Goal: Task Accomplishment & Management: Use online tool/utility

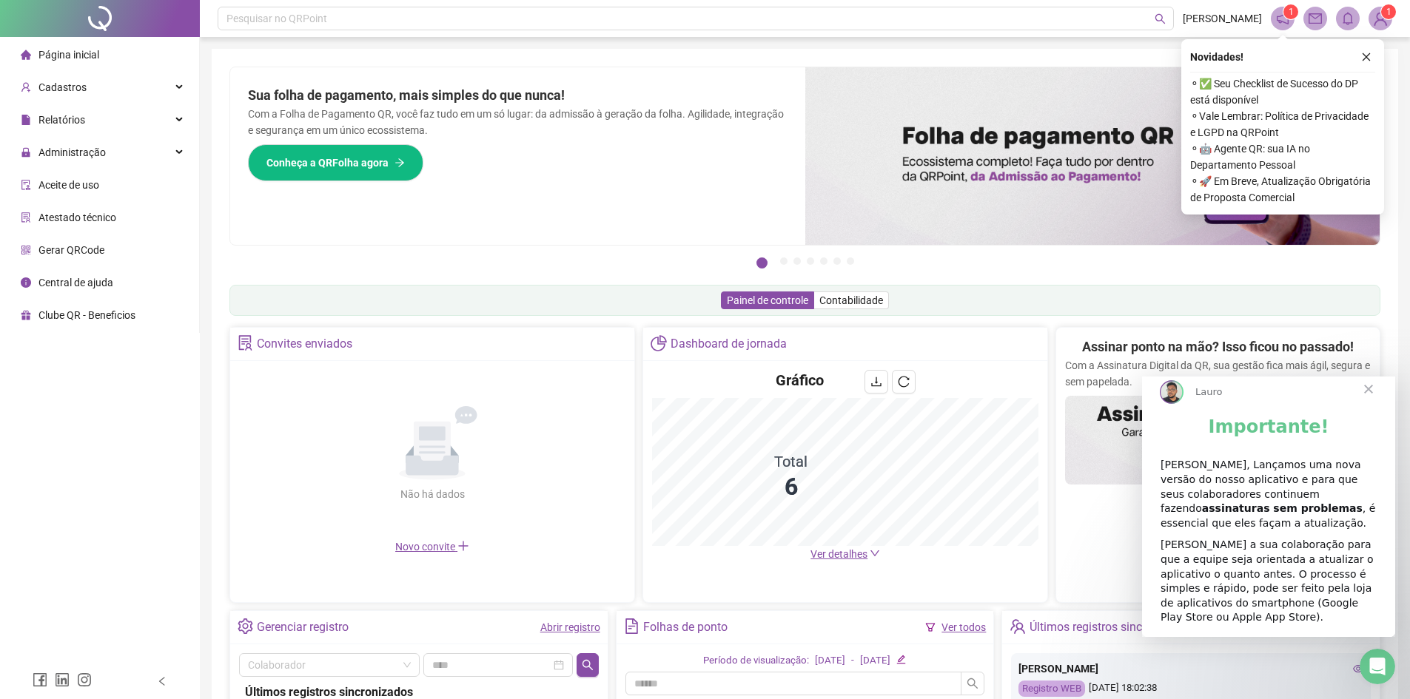
click at [969, 48] on div "Pesquisar no QRPoint JESSICA NASCIMENTO 1 1 Pague o QRPoint com Cartão de Crédi…" at bounding box center [805, 482] width 1210 height 964
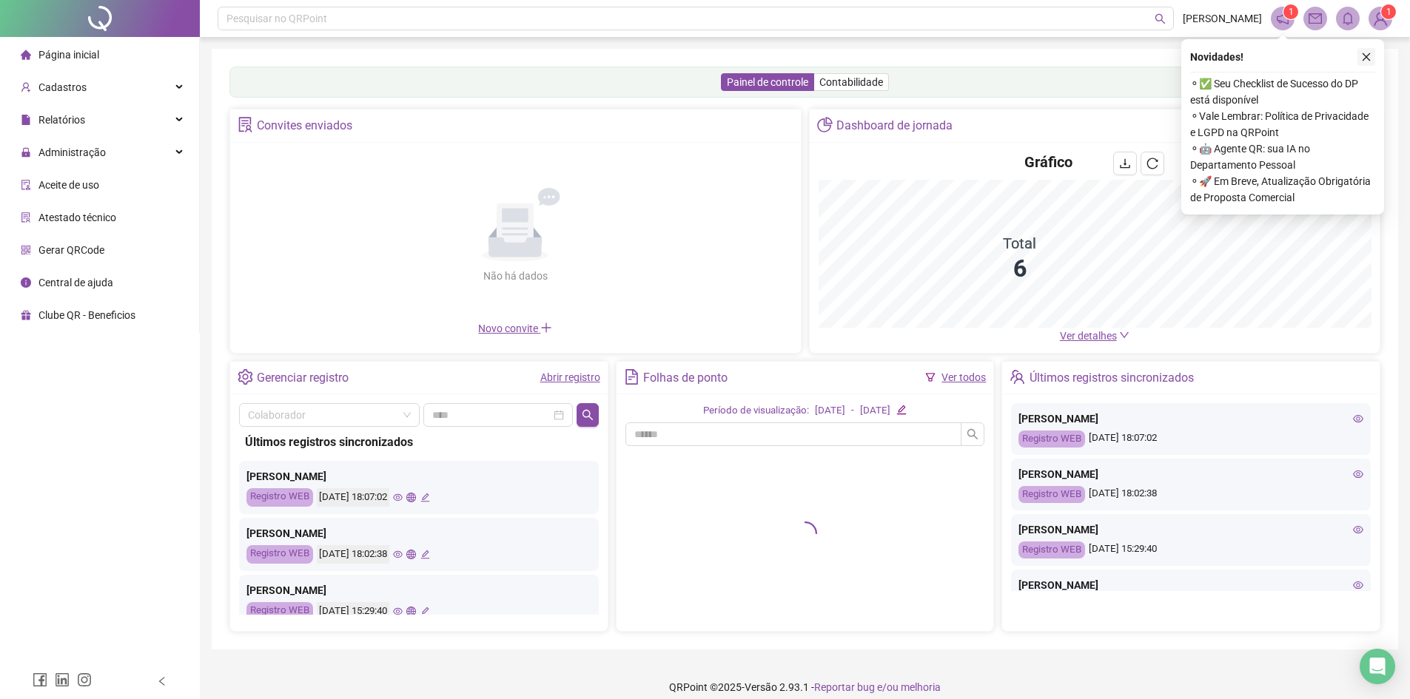
click at [1365, 61] on icon "close" at bounding box center [1366, 57] width 10 height 10
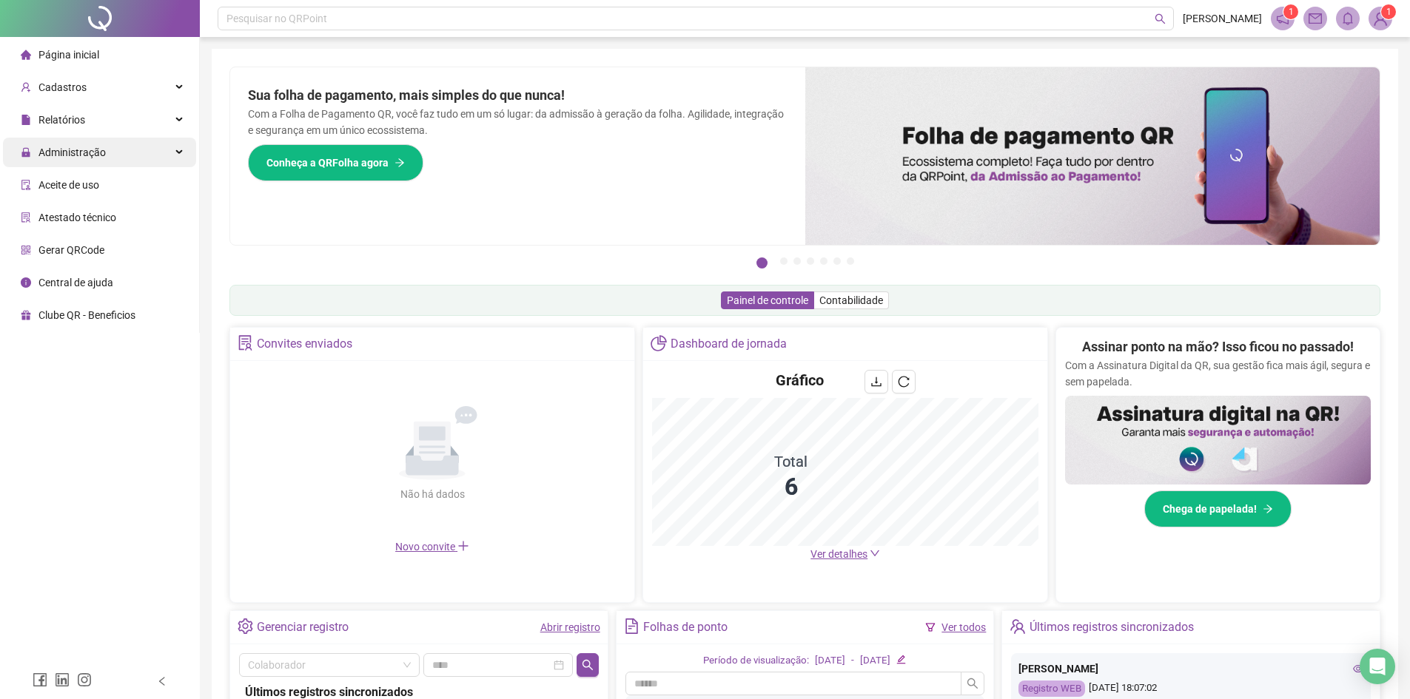
click at [134, 163] on div "Administração" at bounding box center [99, 153] width 193 height 30
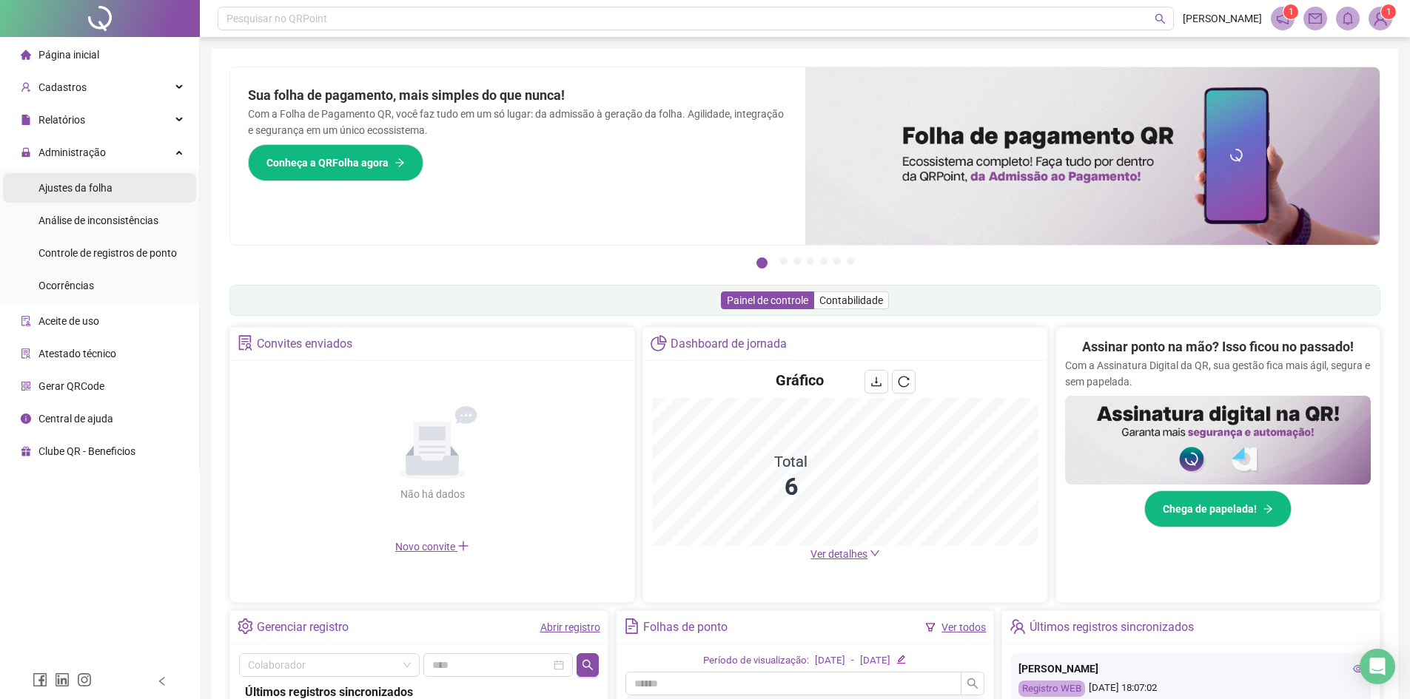
click at [89, 179] on div "Ajustes da folha" at bounding box center [75, 188] width 74 height 30
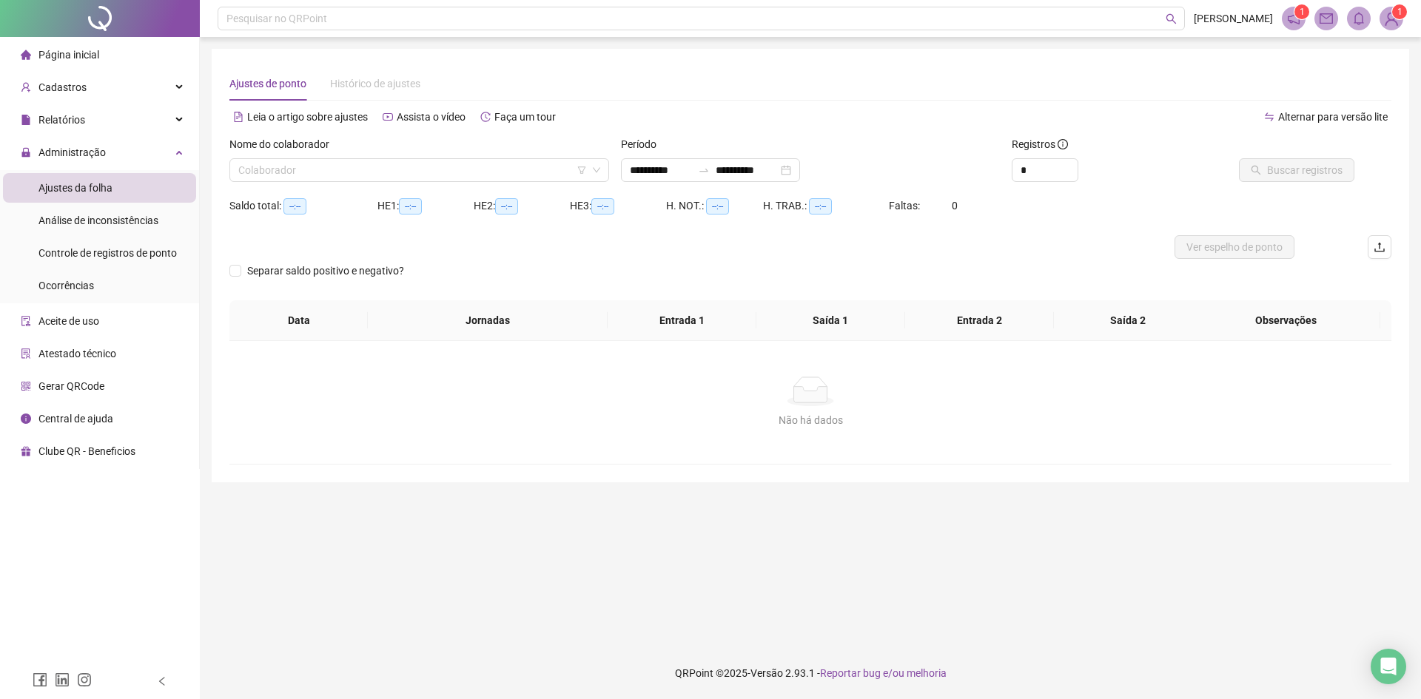
type input "**********"
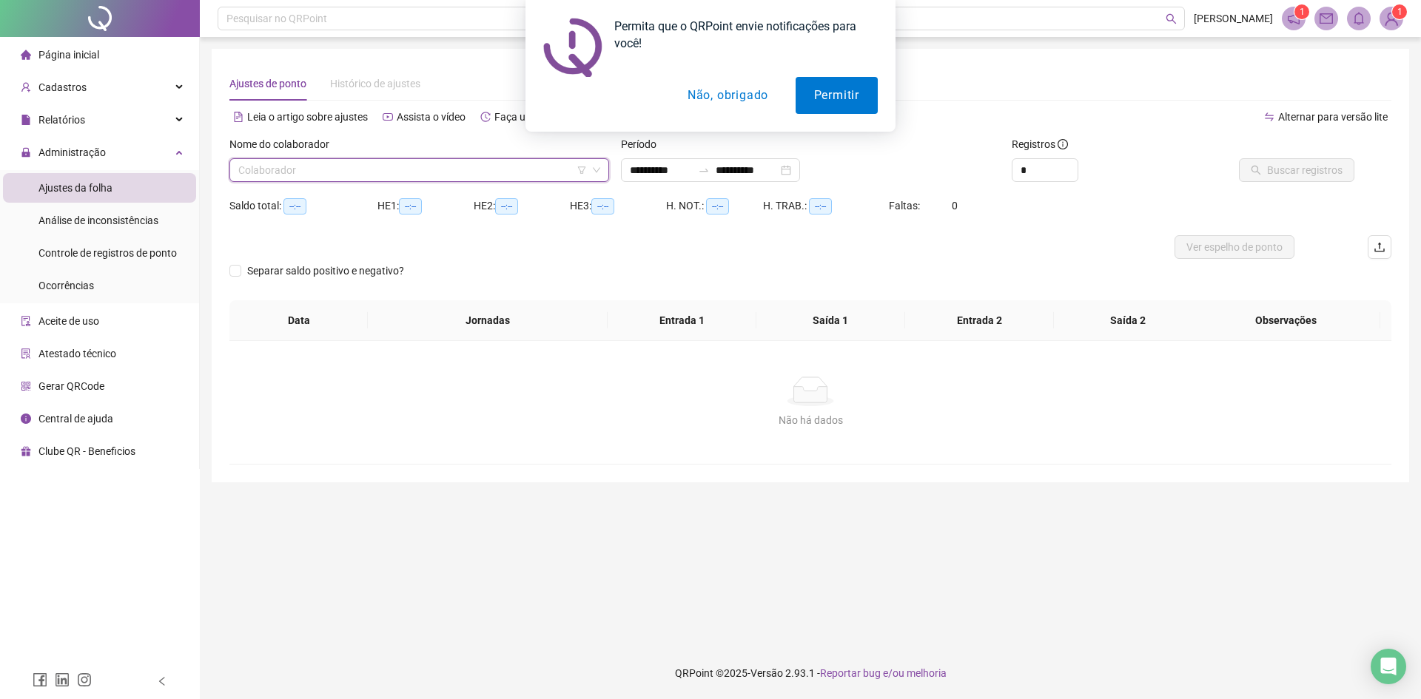
click at [309, 167] on input "search" at bounding box center [412, 170] width 349 height 22
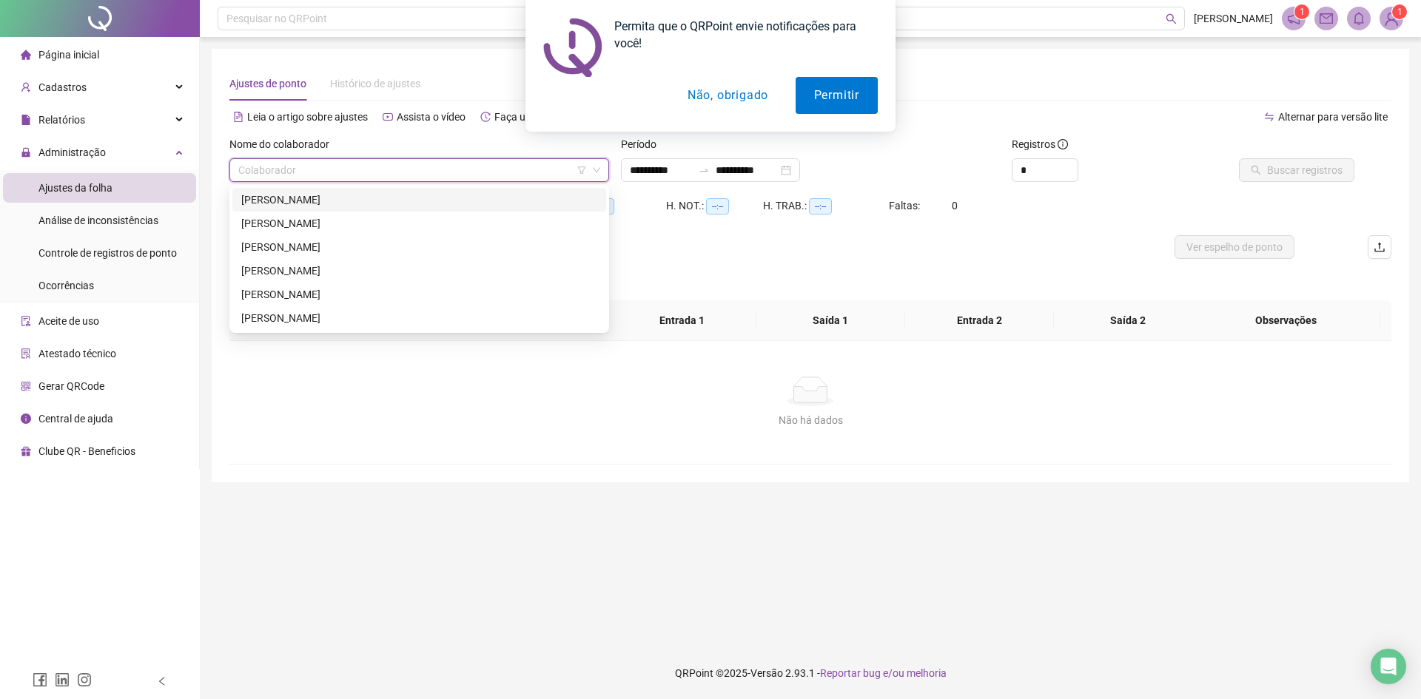
click at [332, 204] on div "[PERSON_NAME]" at bounding box center [419, 200] width 356 height 16
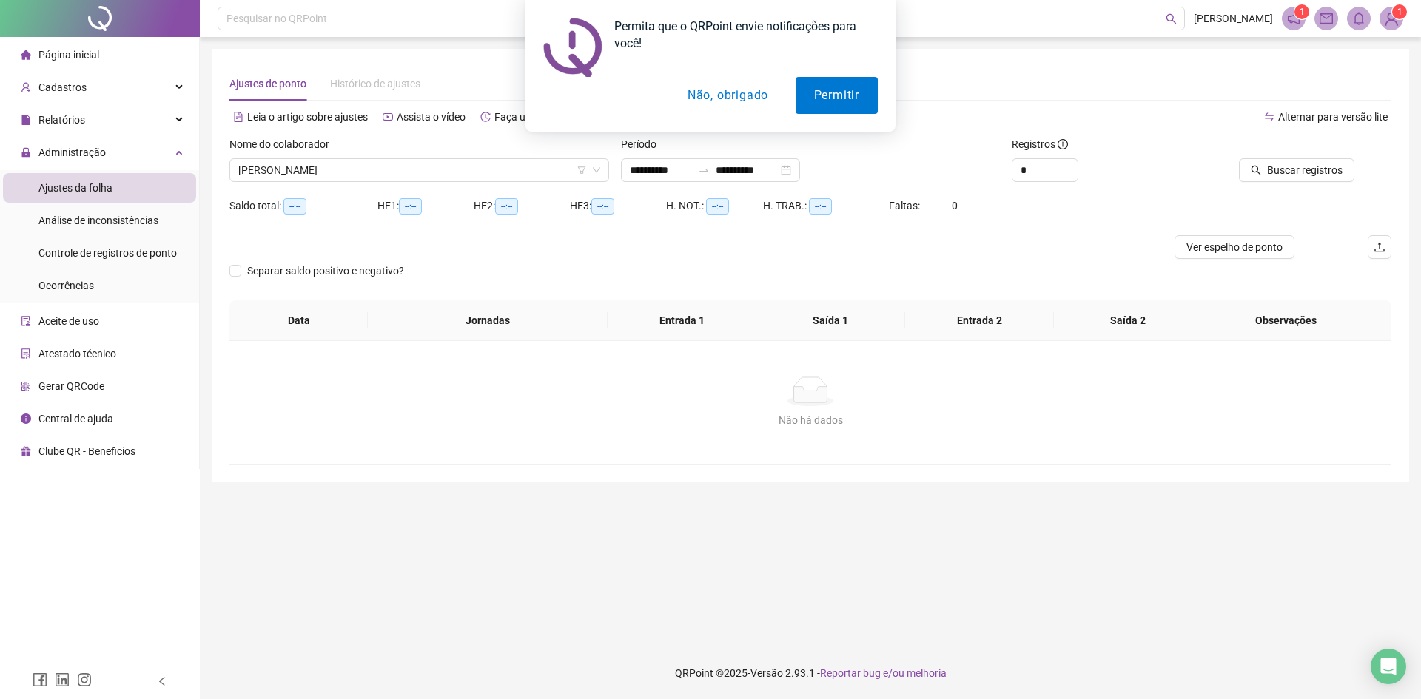
click at [756, 104] on button "Não, obrigado" at bounding box center [728, 95] width 118 height 37
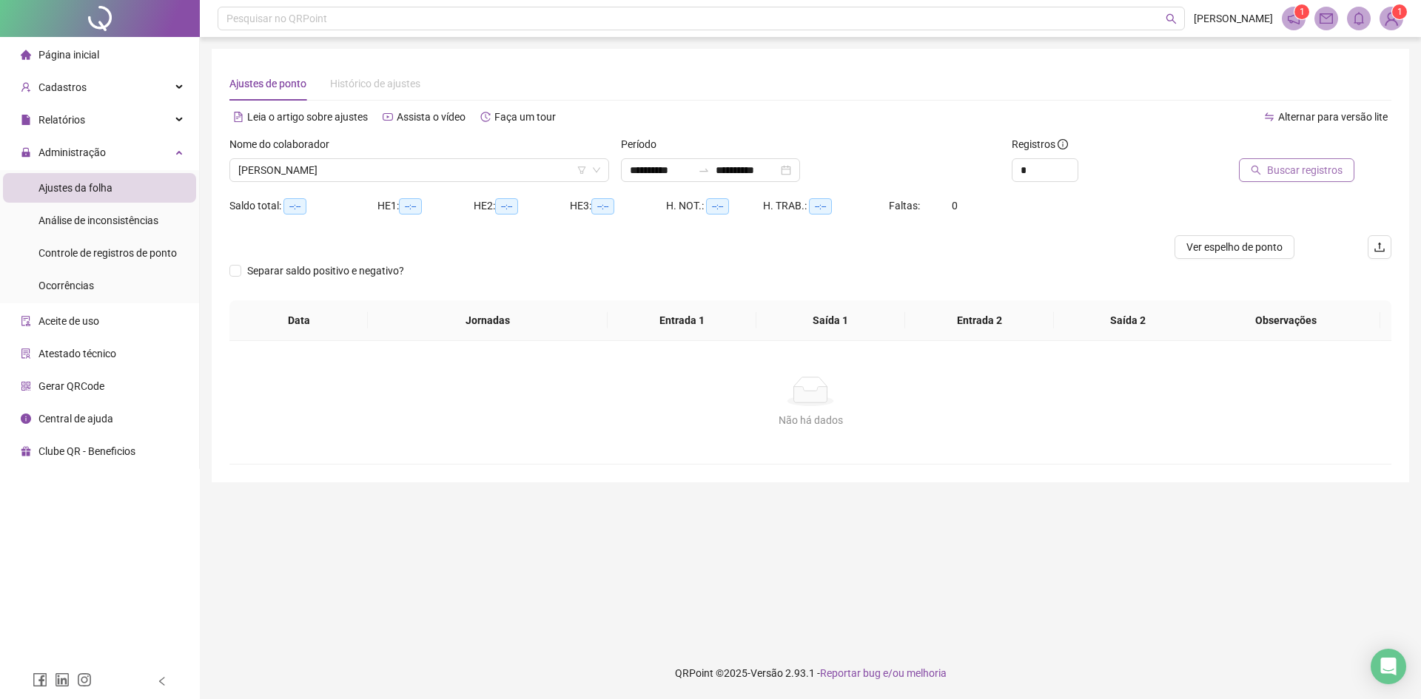
click at [1284, 173] on span "Buscar registros" at bounding box center [1304, 170] width 75 height 16
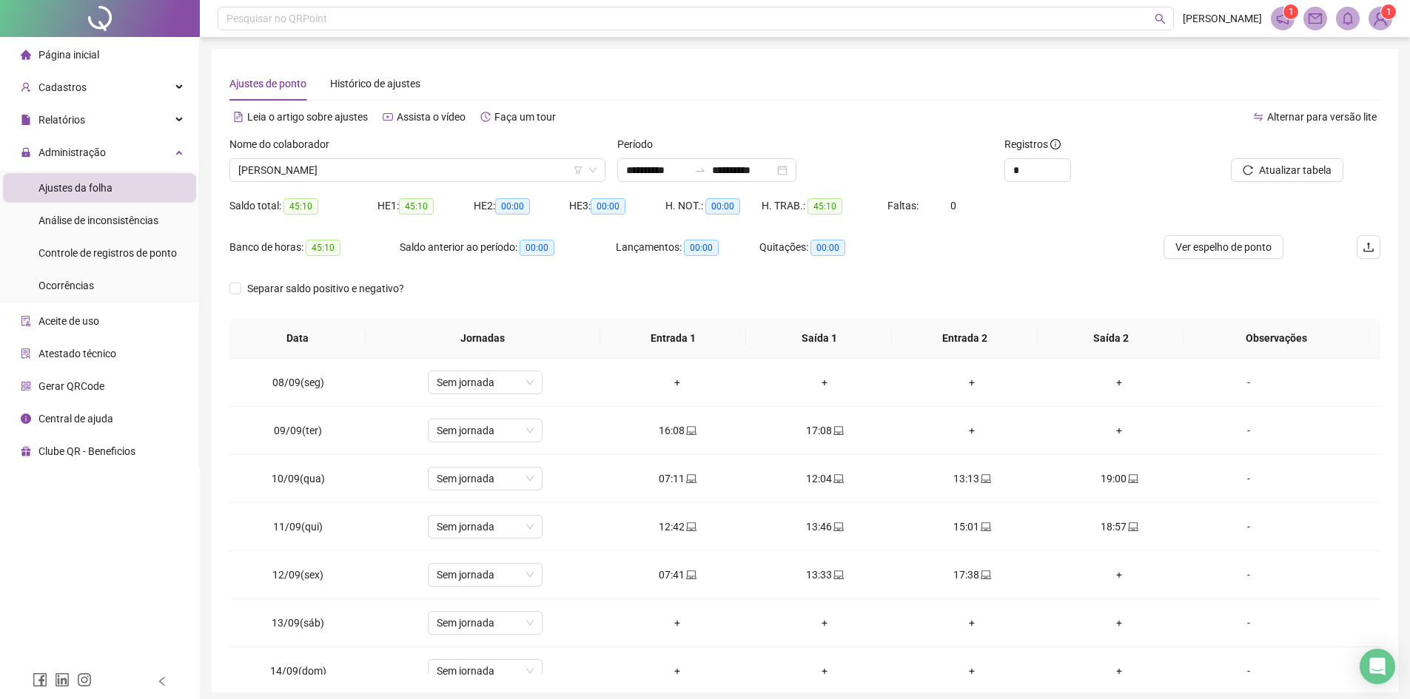
scroll to position [57, 0]
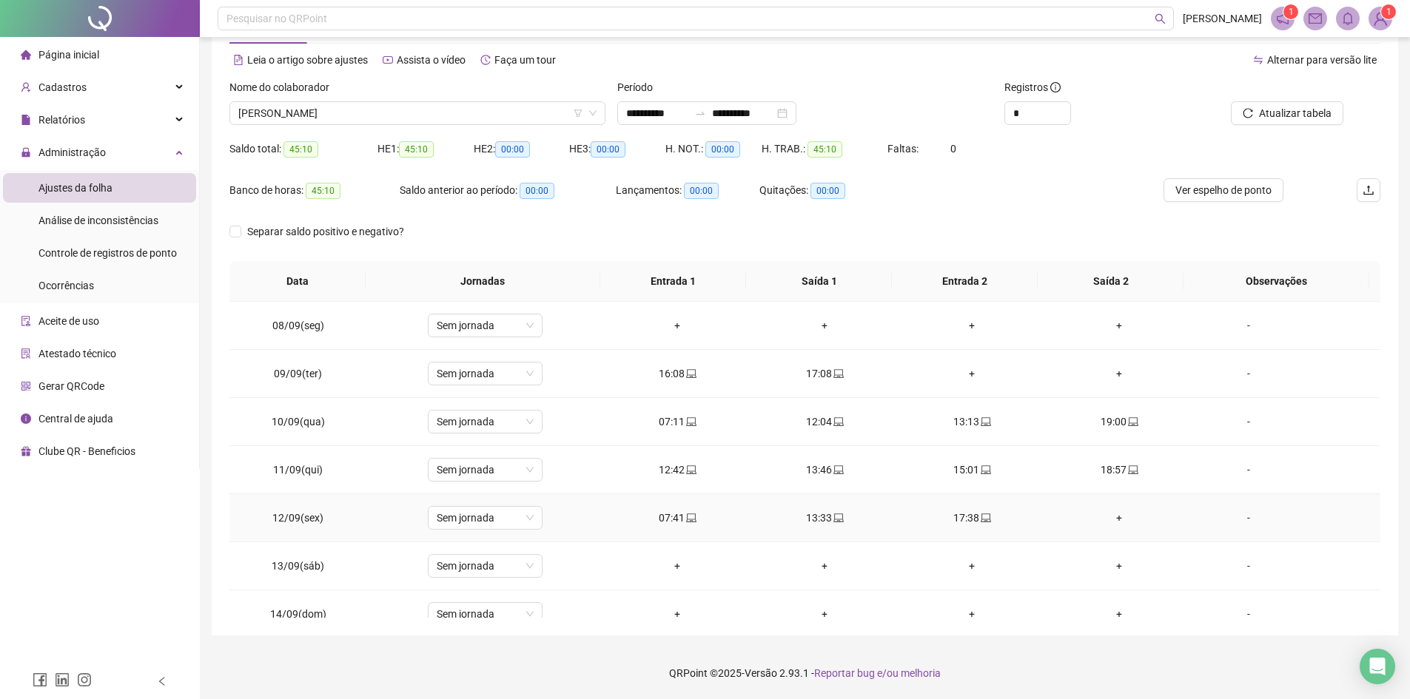
click at [960, 520] on div "17:38" at bounding box center [972, 518] width 124 height 16
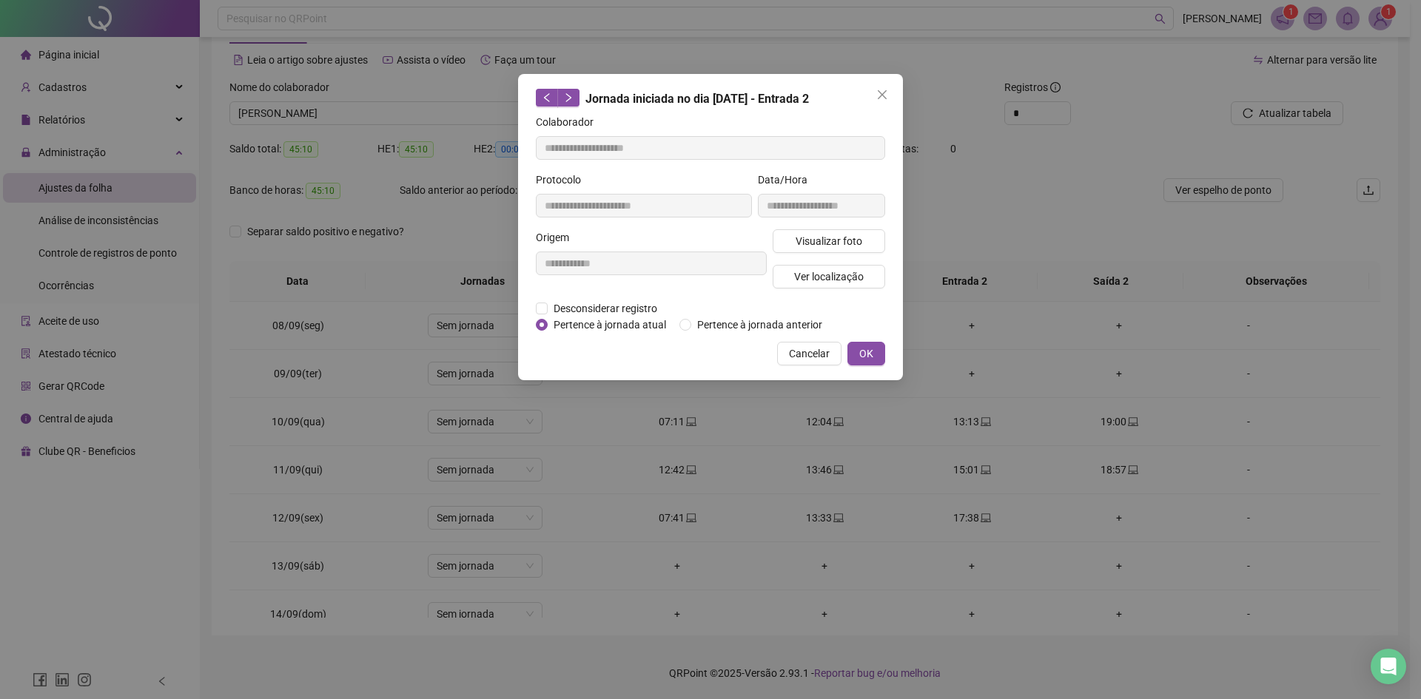
type input "**********"
click at [810, 363] on button "Cancelar" at bounding box center [809, 354] width 64 height 24
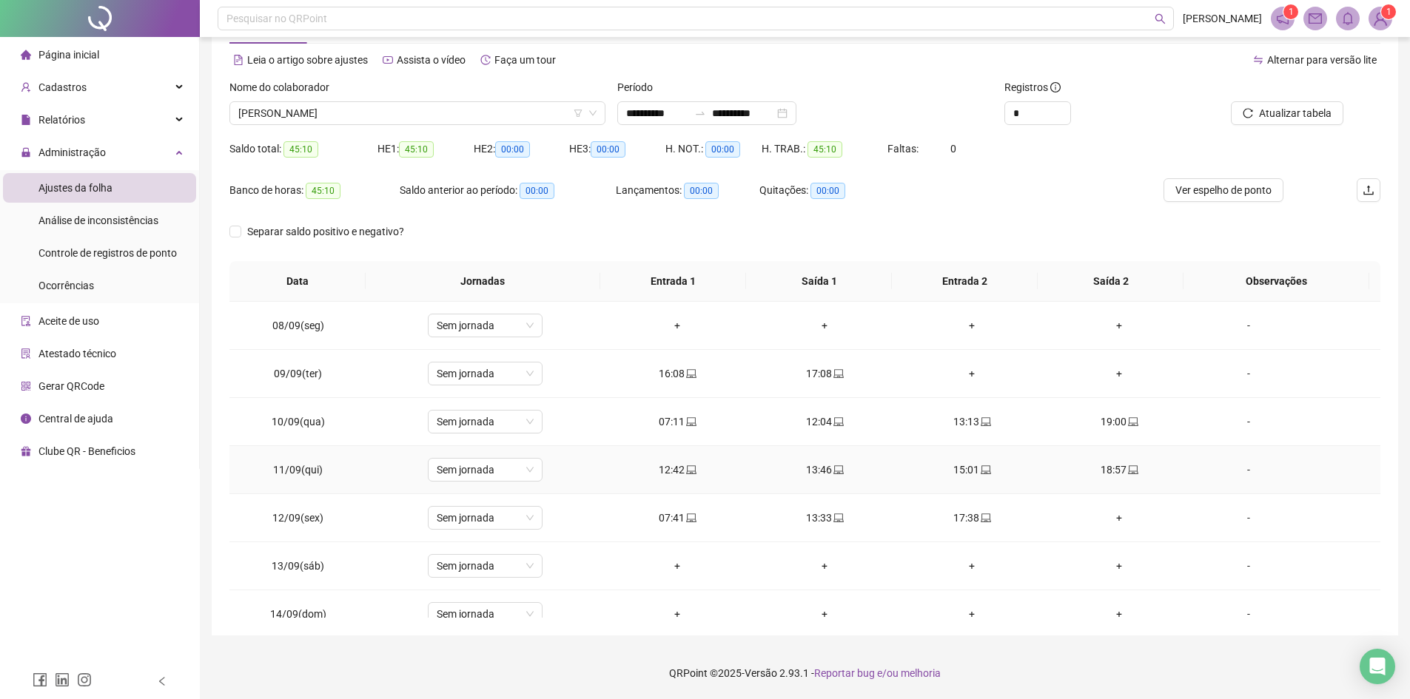
scroll to position [165, 0]
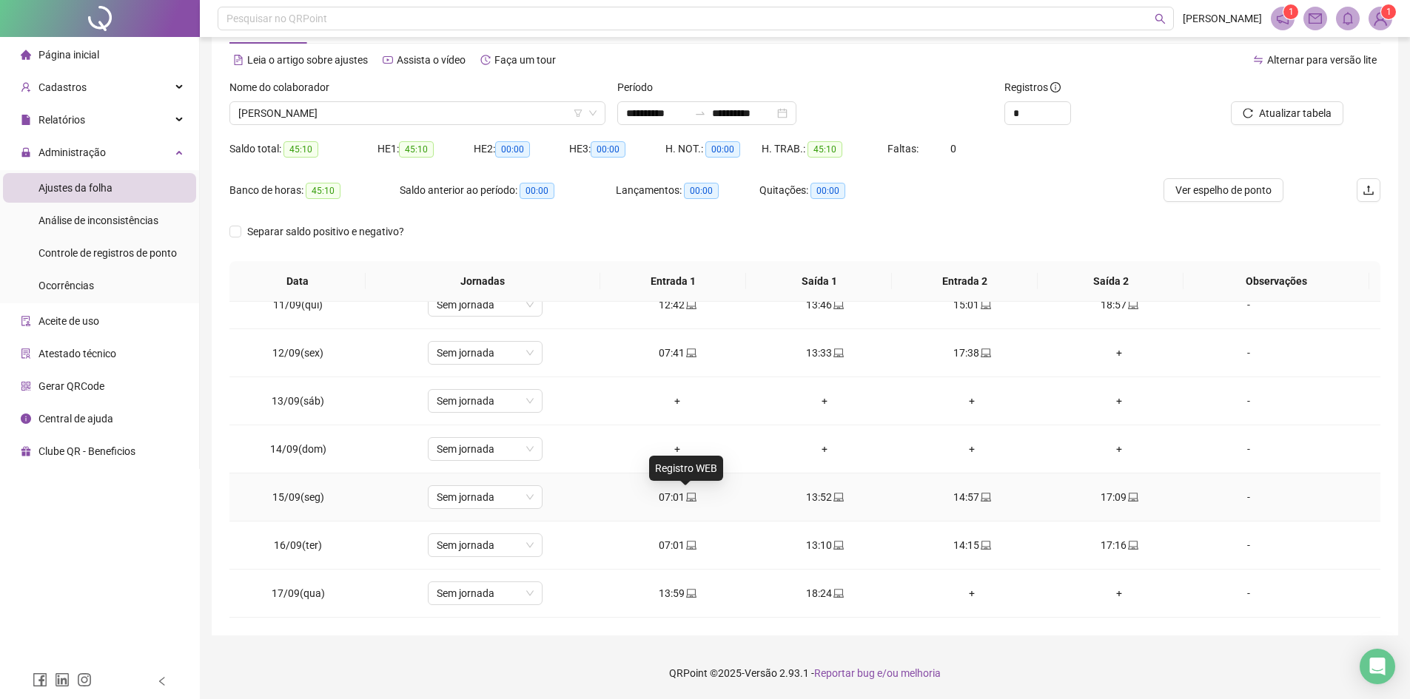
click at [686, 494] on icon "laptop" at bounding box center [691, 497] width 10 height 10
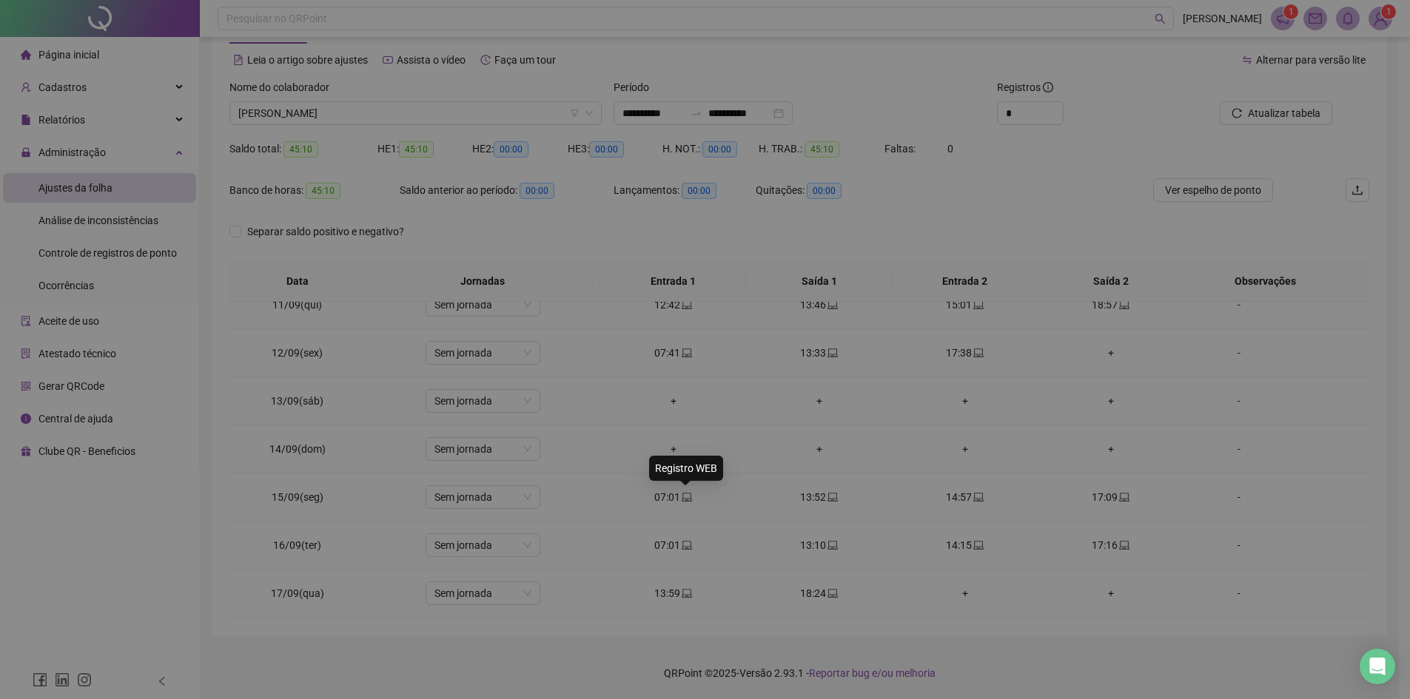
type input "**********"
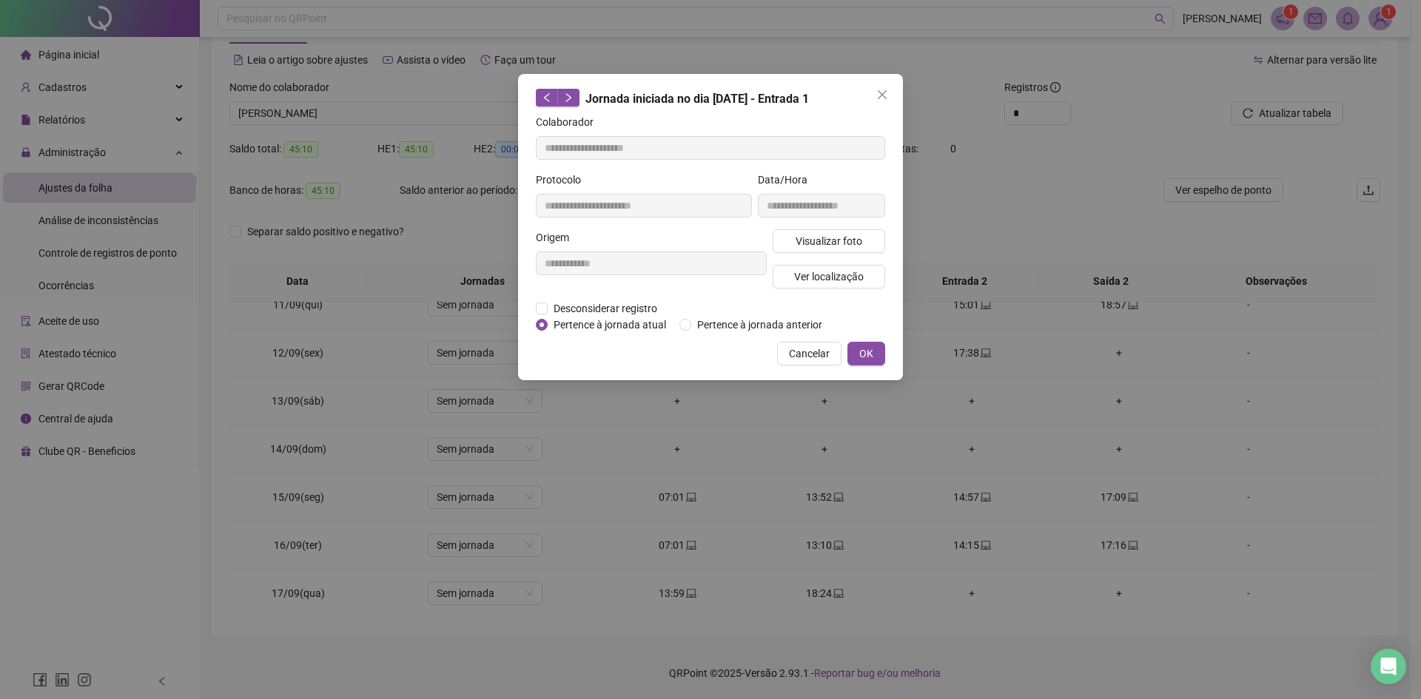
click at [675, 359] on div "Cancelar OK" at bounding box center [710, 354] width 349 height 24
click at [844, 231] on button "Visualizar foto" at bounding box center [829, 241] width 112 height 24
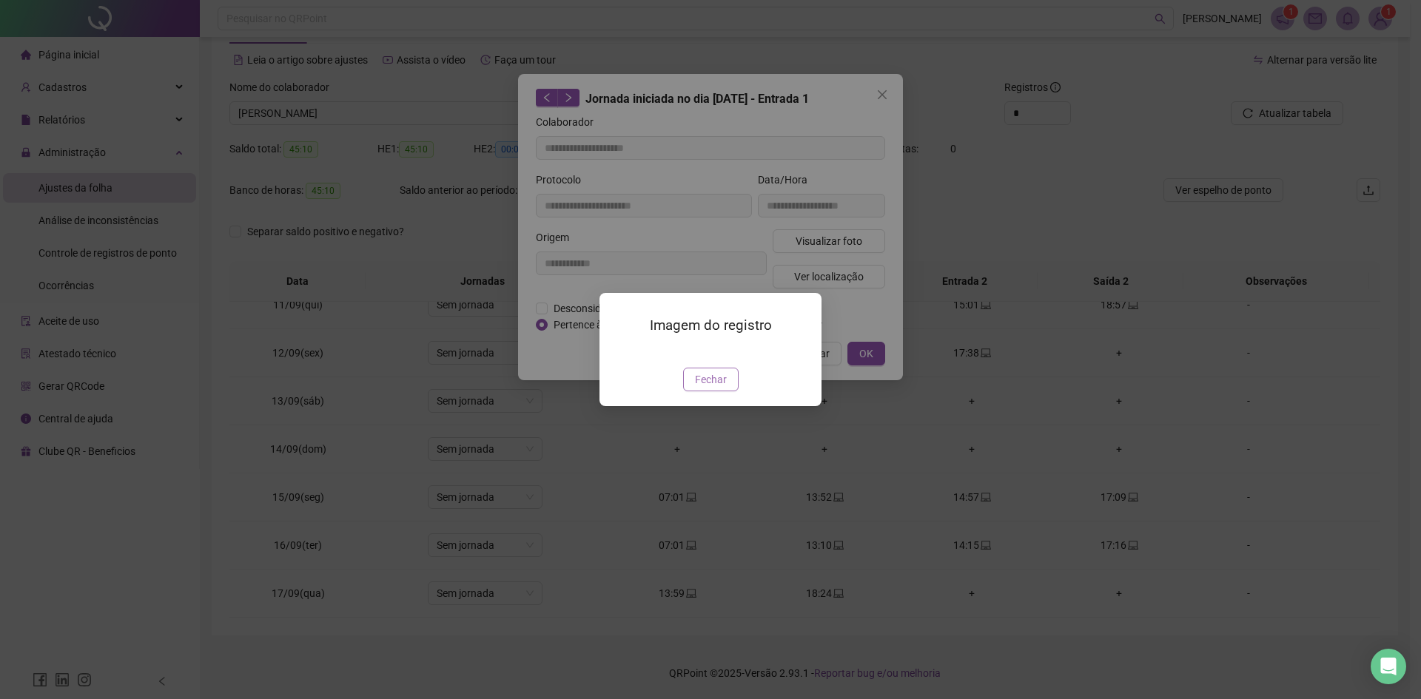
click at [723, 388] on span "Fechar" at bounding box center [711, 380] width 32 height 16
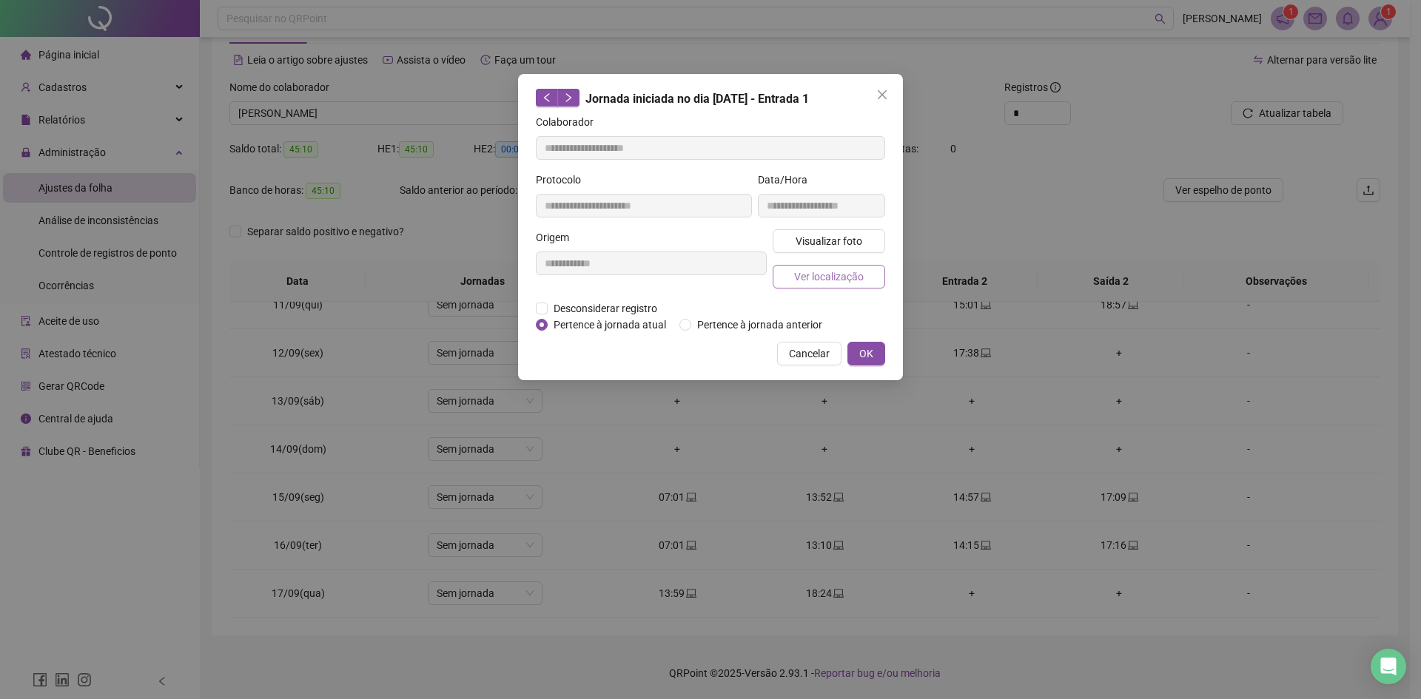
click at [818, 280] on span "Ver localização" at bounding box center [829, 277] width 70 height 16
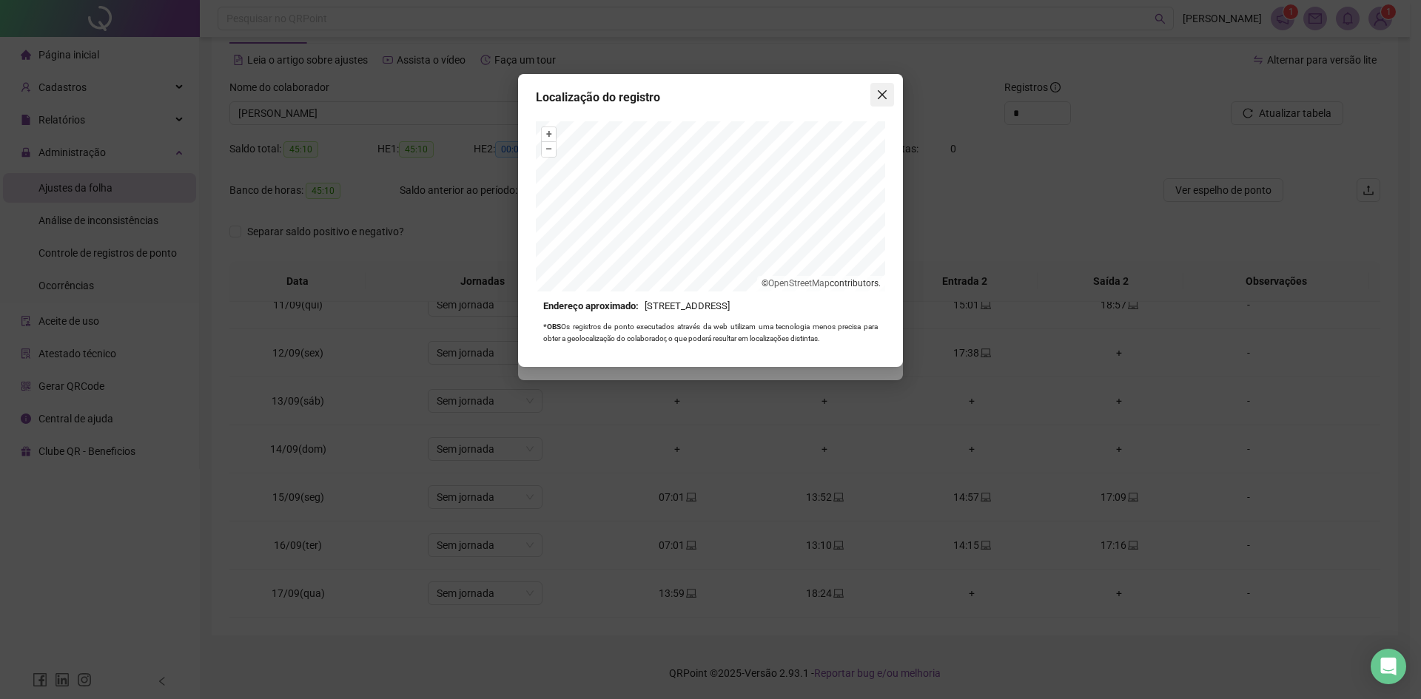
click at [886, 98] on icon "close" at bounding box center [882, 94] width 9 height 9
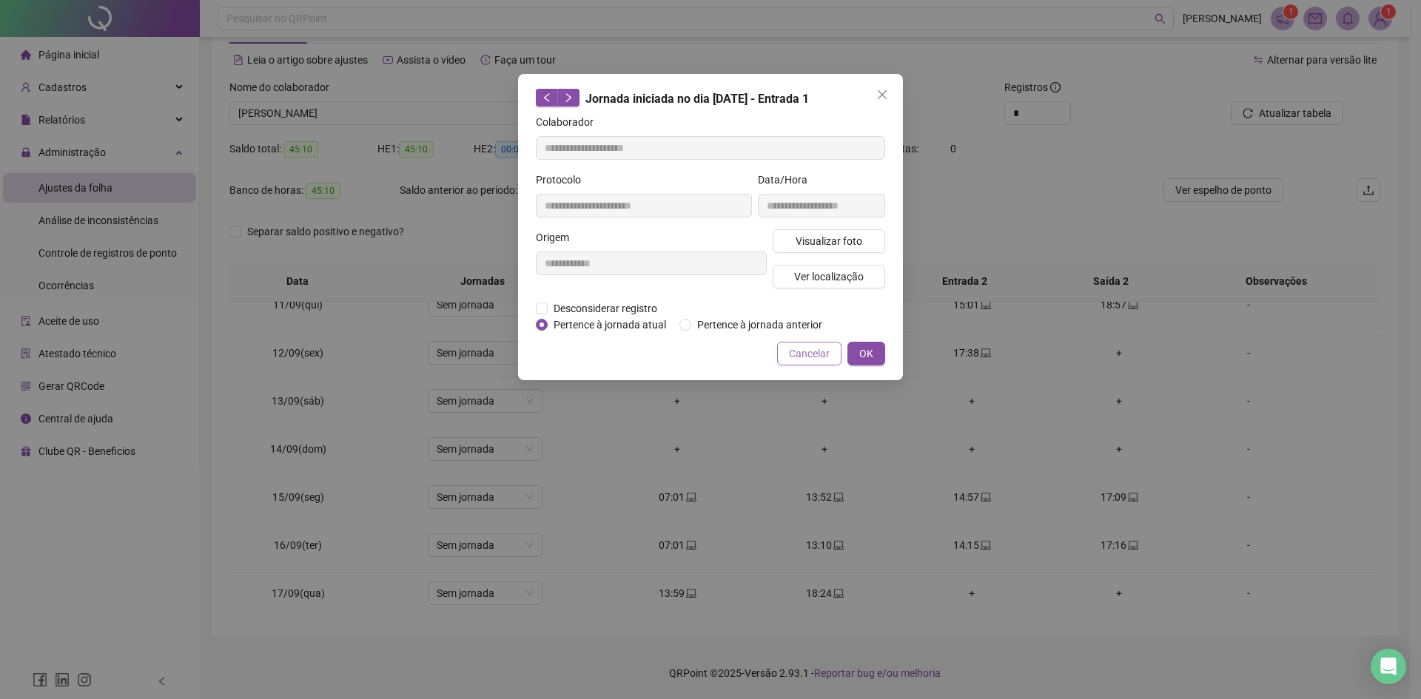
drag, startPoint x: 867, startPoint y: 350, endPoint x: 812, endPoint y: 353, distance: 54.8
click at [837, 365] on div "**********" at bounding box center [710, 227] width 385 height 306
click at [811, 352] on span "Cancelar" at bounding box center [809, 354] width 41 height 16
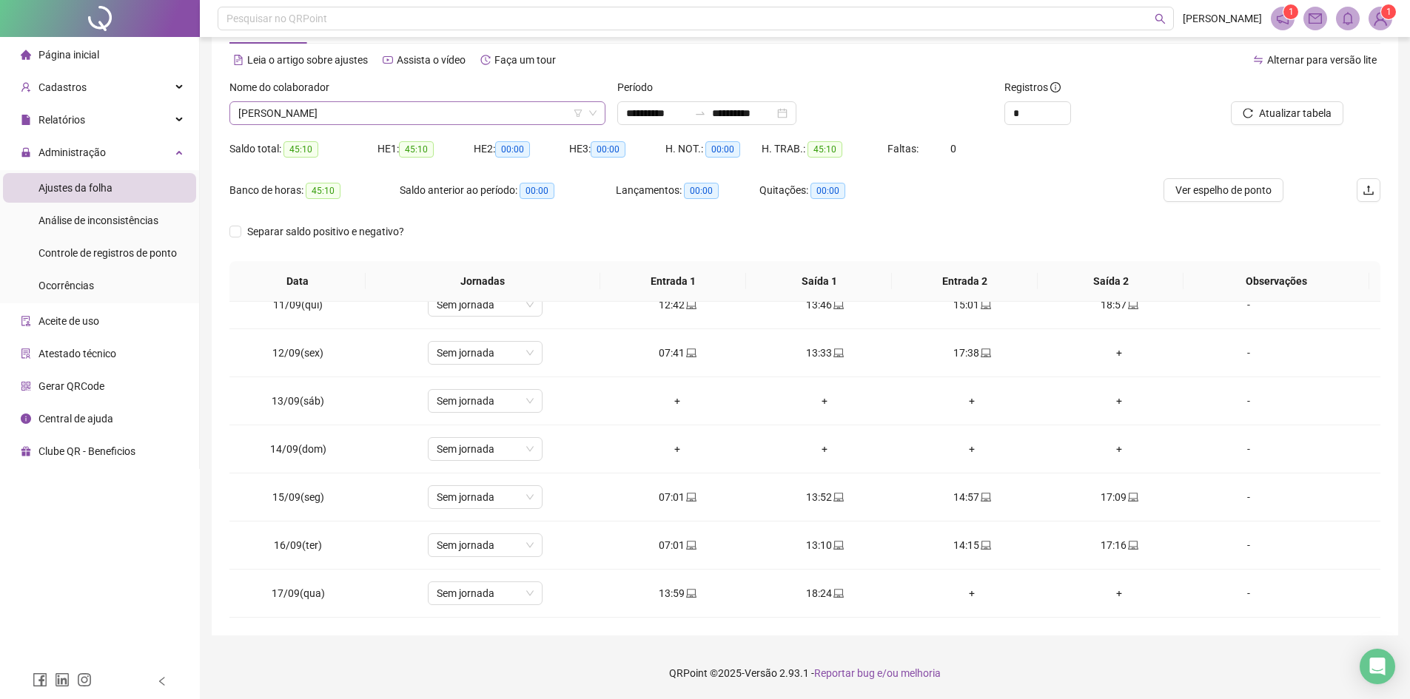
click at [424, 103] on span "[PERSON_NAME]" at bounding box center [417, 113] width 358 height 22
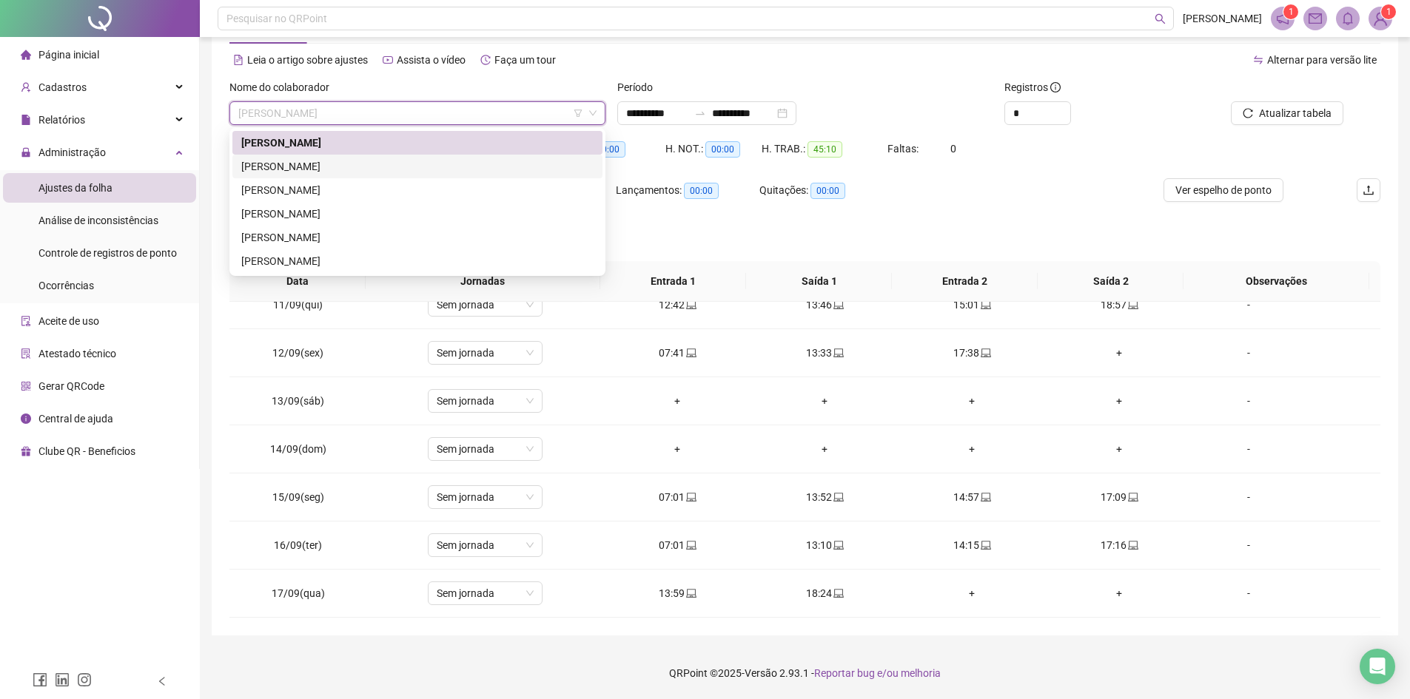
click at [357, 169] on div "[PERSON_NAME]" at bounding box center [417, 166] width 352 height 16
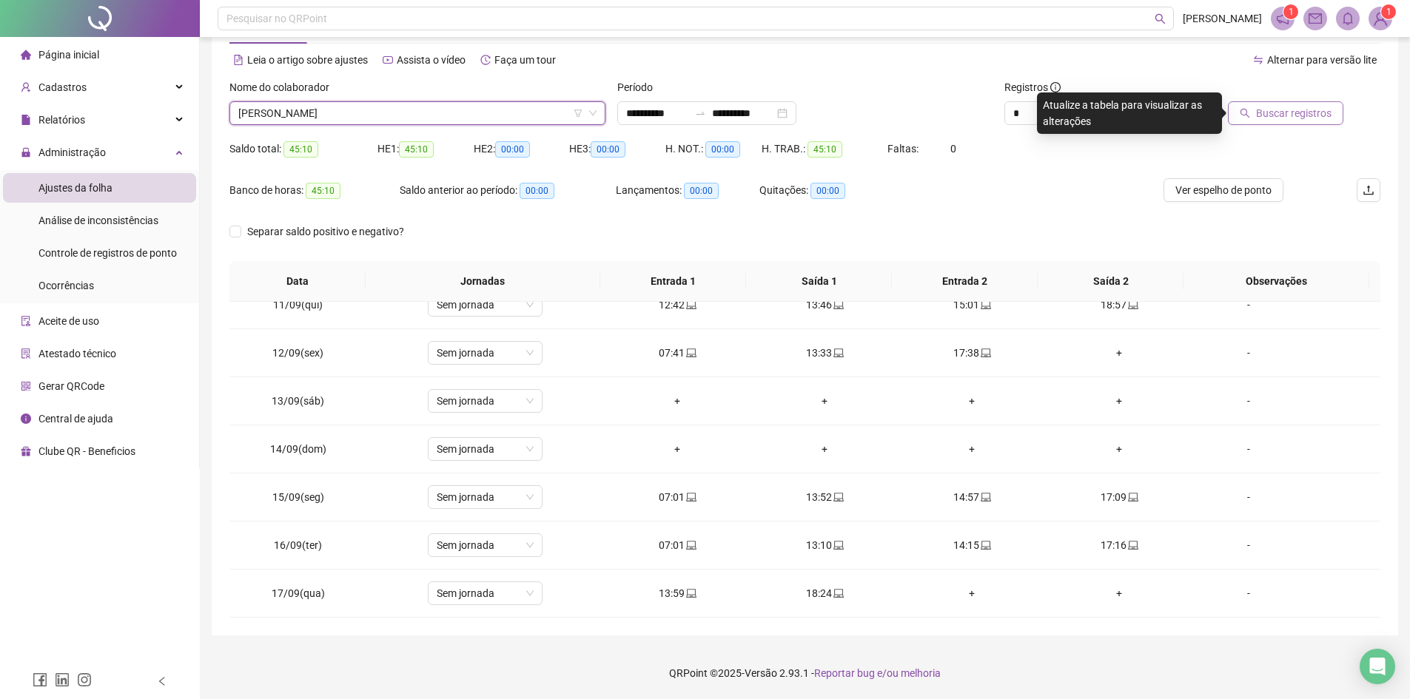
click at [1276, 115] on span "Buscar registros" at bounding box center [1293, 113] width 75 height 16
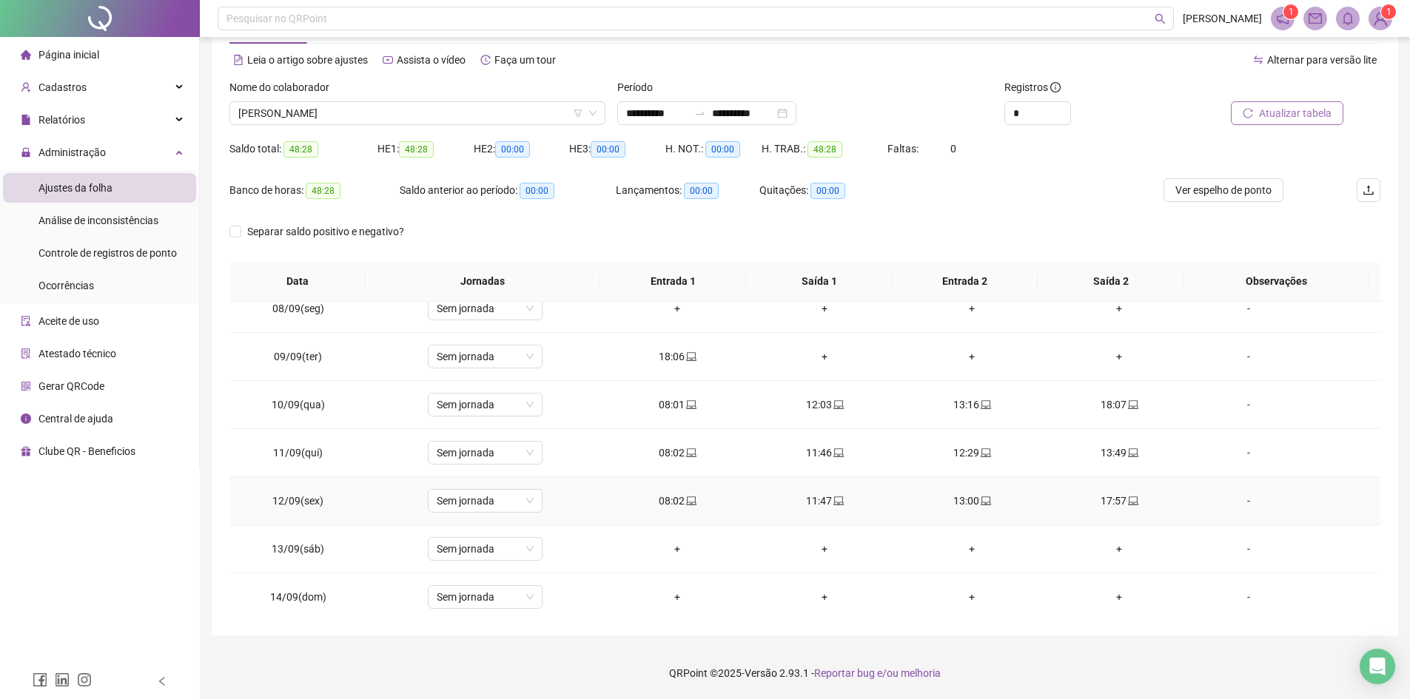
scroll to position [0, 0]
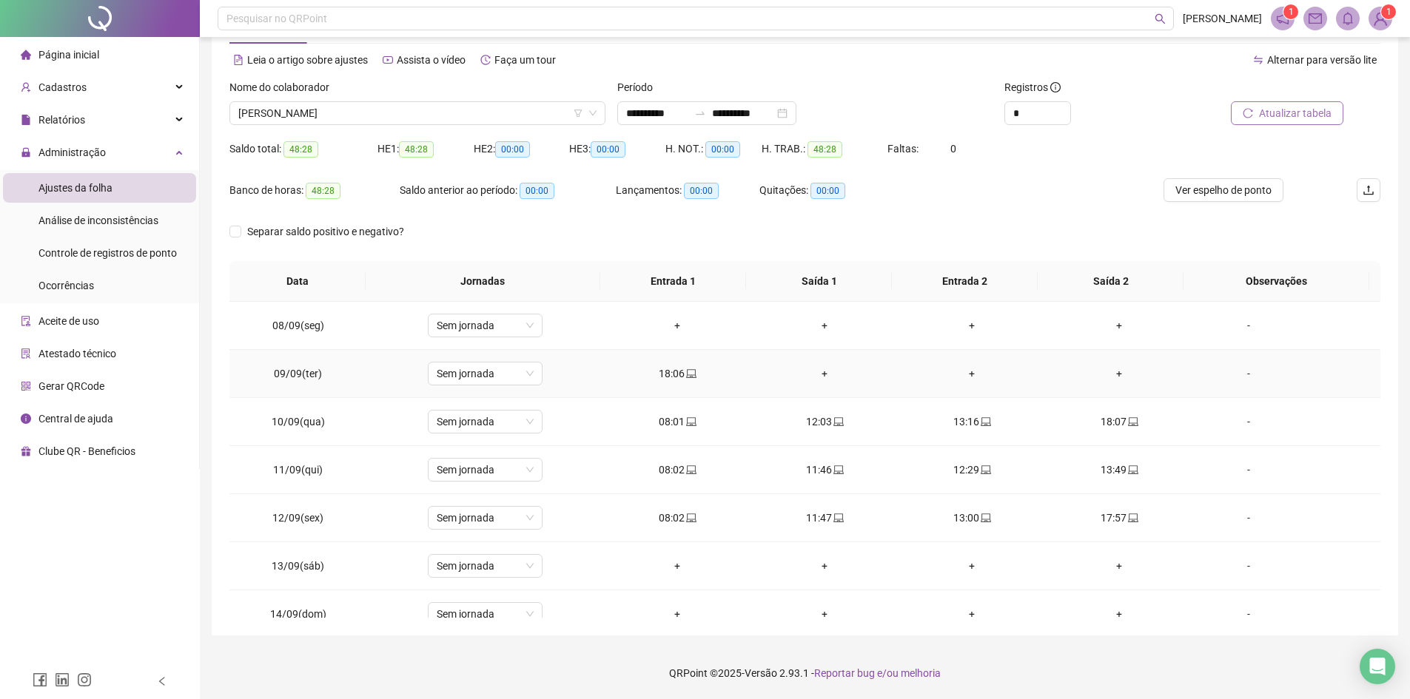
click at [822, 377] on div "+" at bounding box center [825, 374] width 124 height 16
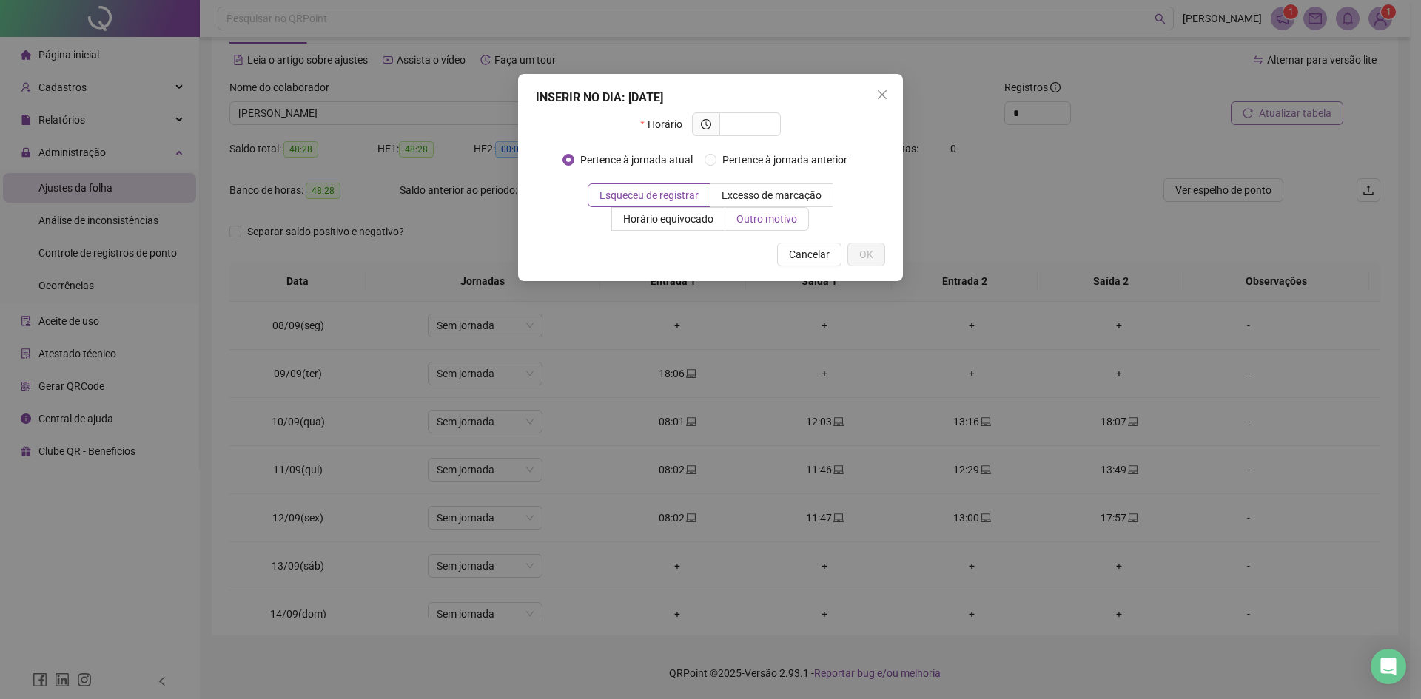
click at [785, 221] on span "Outro motivo" at bounding box center [766, 219] width 61 height 12
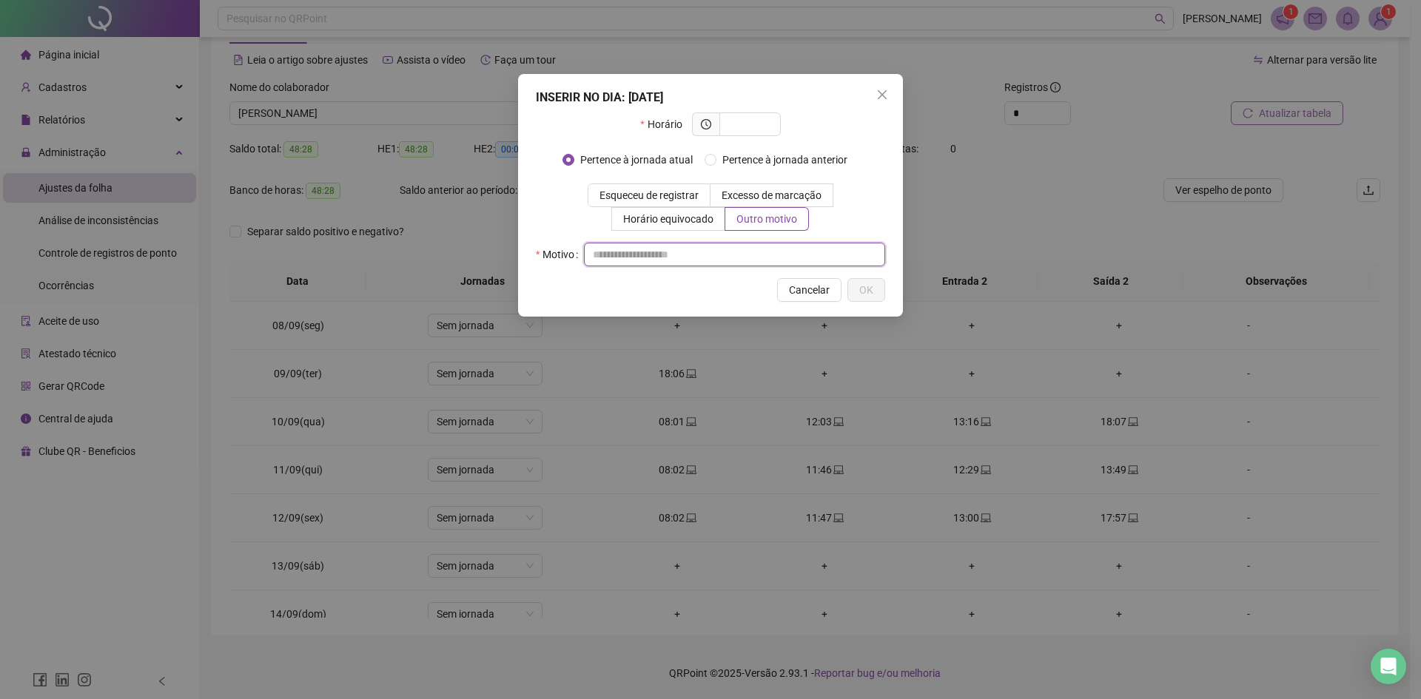
click at [674, 251] on input "text" at bounding box center [734, 255] width 301 height 24
click at [776, 220] on span "Outro motivo" at bounding box center [766, 219] width 61 height 12
click at [647, 199] on span "Esqueceu de registrar" at bounding box center [648, 195] width 99 height 12
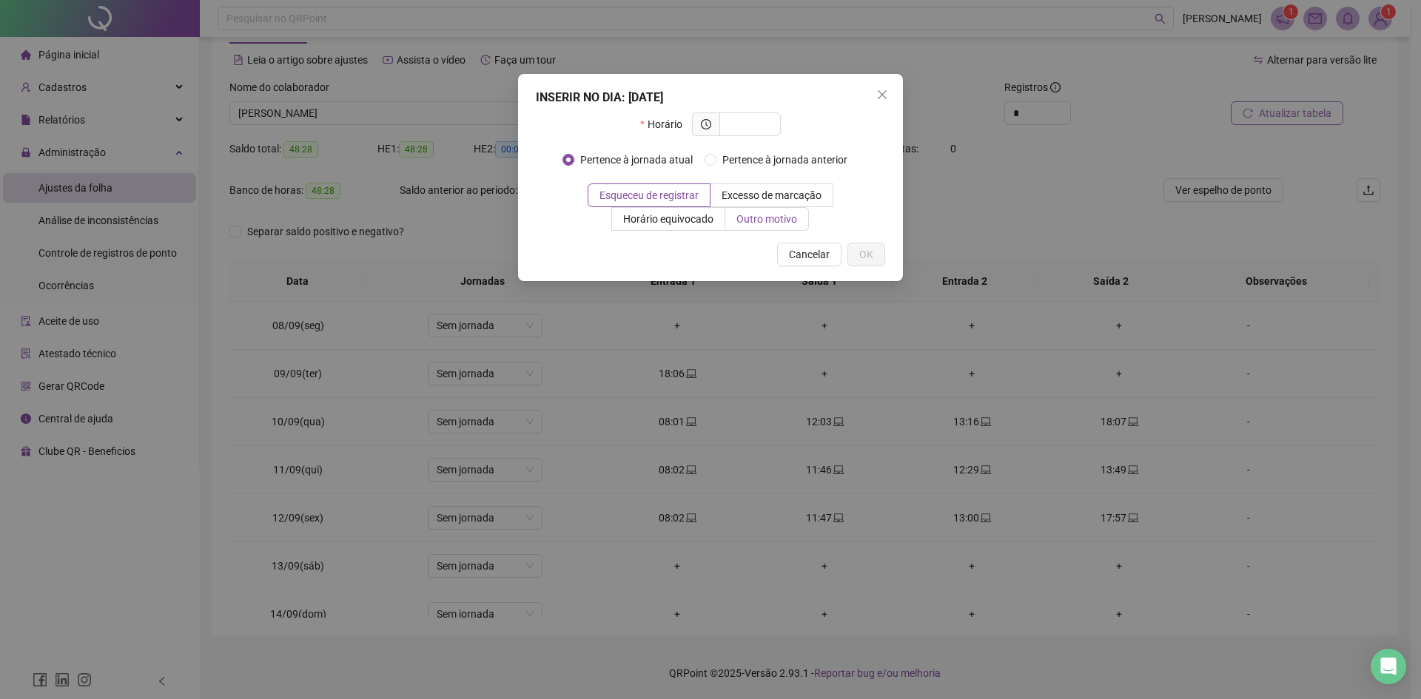
click at [765, 221] on span "Outro motivo" at bounding box center [766, 219] width 61 height 12
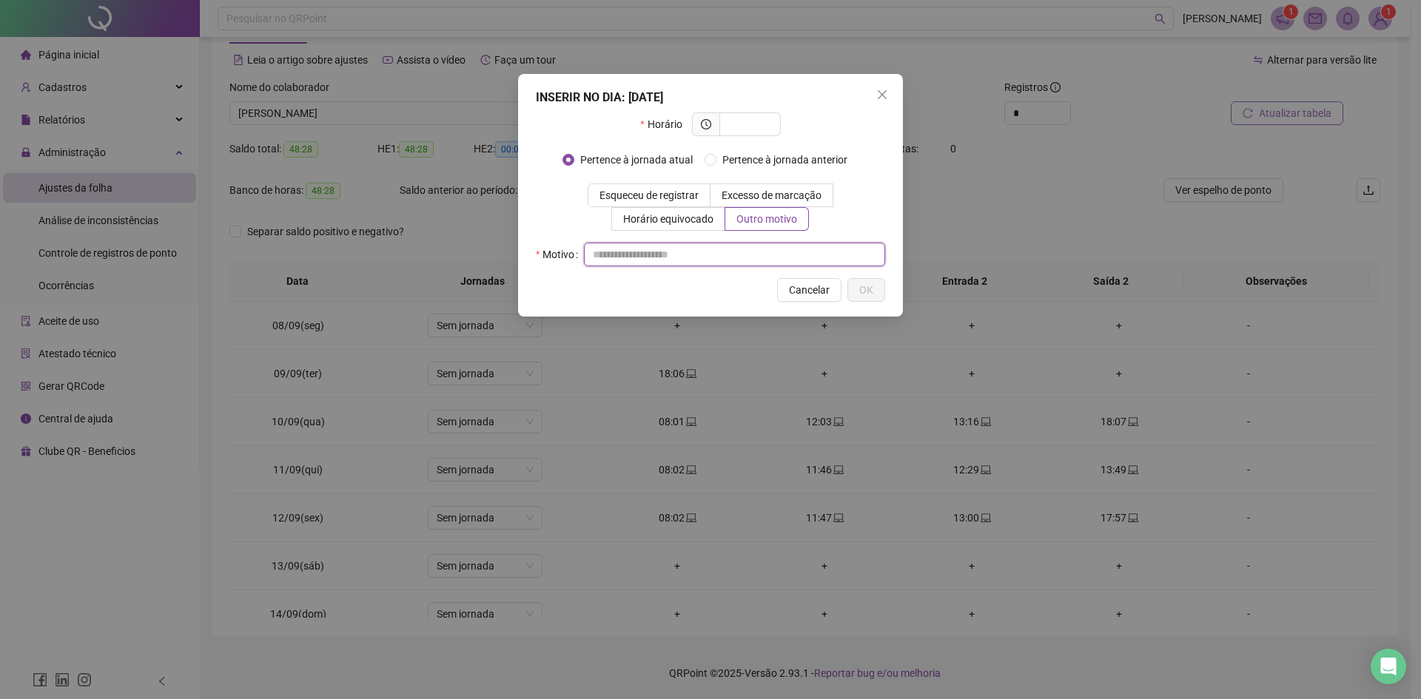
click at [746, 245] on input "text" at bounding box center [734, 255] width 301 height 24
click at [870, 96] on div "INSERIR NO DIA : [DATE] Horário Pertence à jornada atual Pertence à jornada ant…" at bounding box center [710, 195] width 385 height 243
click at [875, 96] on span "Close" at bounding box center [882, 95] width 24 height 12
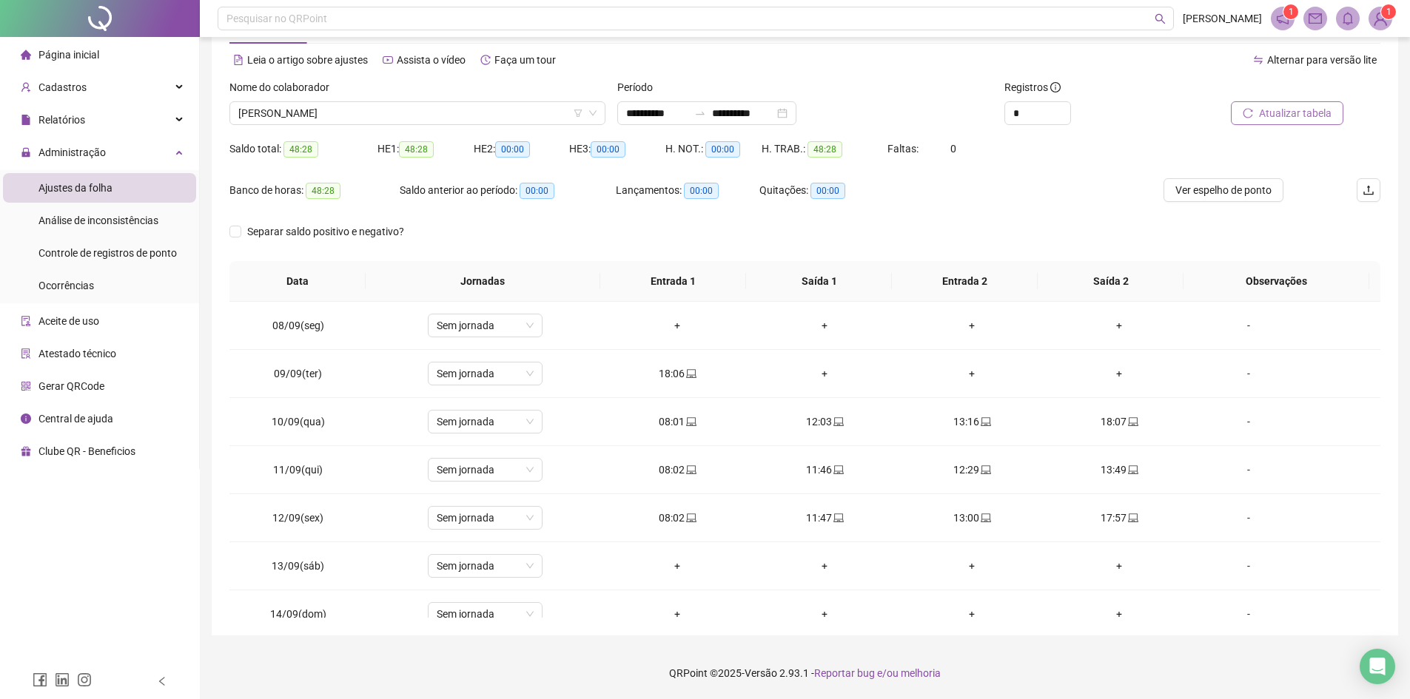
click at [888, 226] on div "Separar saldo positivo e negativo?" at bounding box center [804, 240] width 1151 height 41
click at [819, 372] on div "+" at bounding box center [825, 374] width 124 height 16
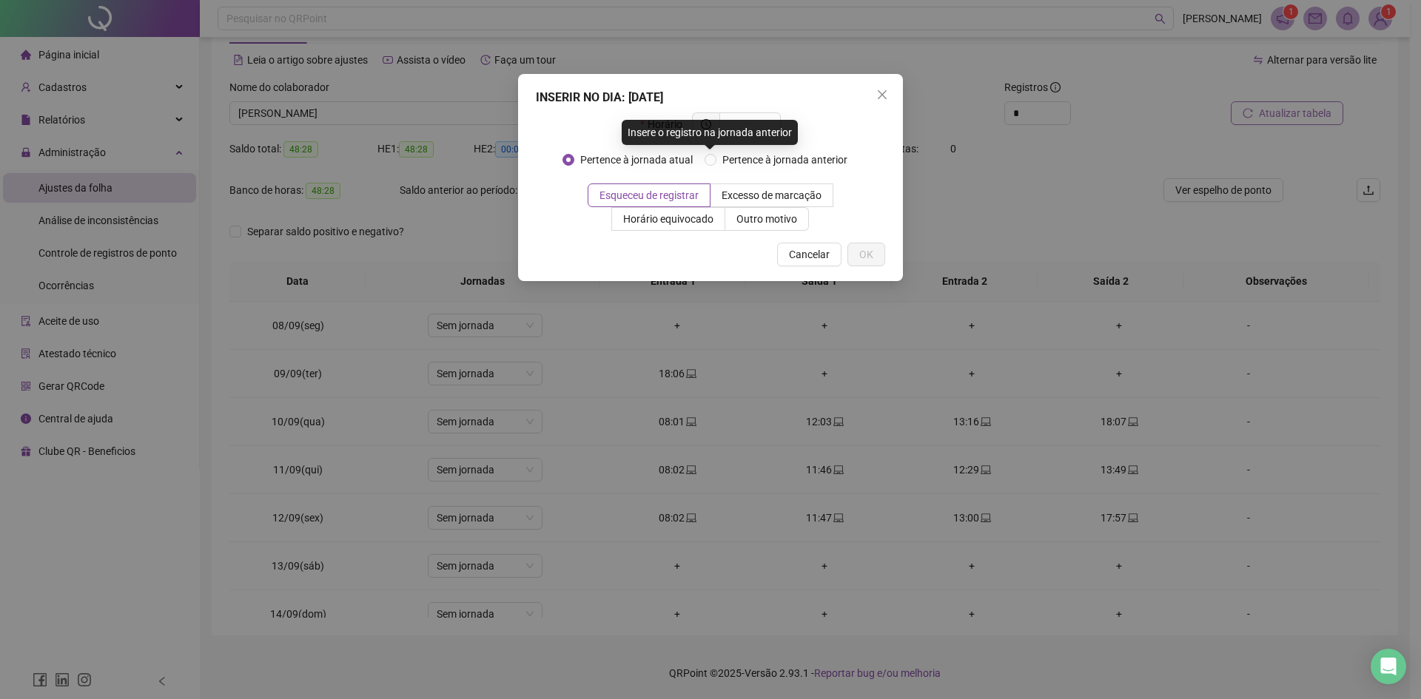
click at [752, 127] on div "Insere o registro na jornada anterior" at bounding box center [710, 132] width 176 height 25
click at [880, 91] on icon "close" at bounding box center [882, 95] width 12 height 12
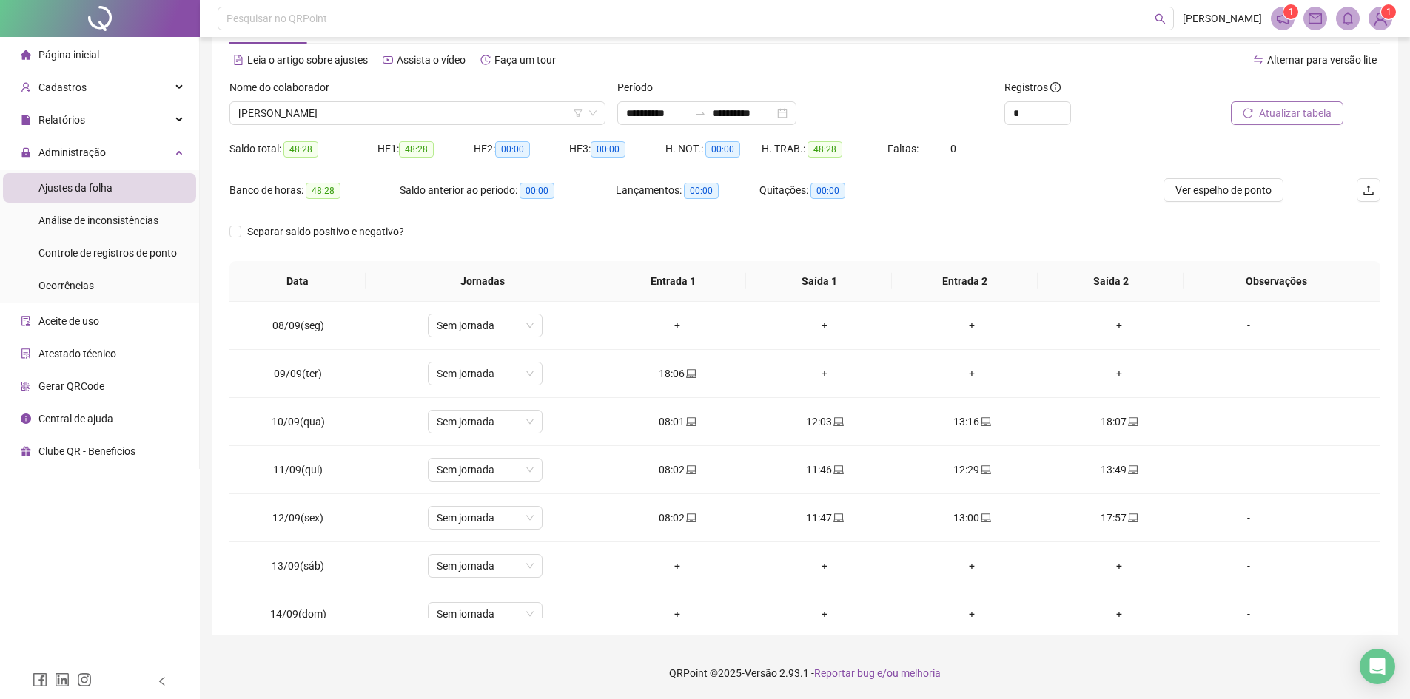
scroll to position [165, 0]
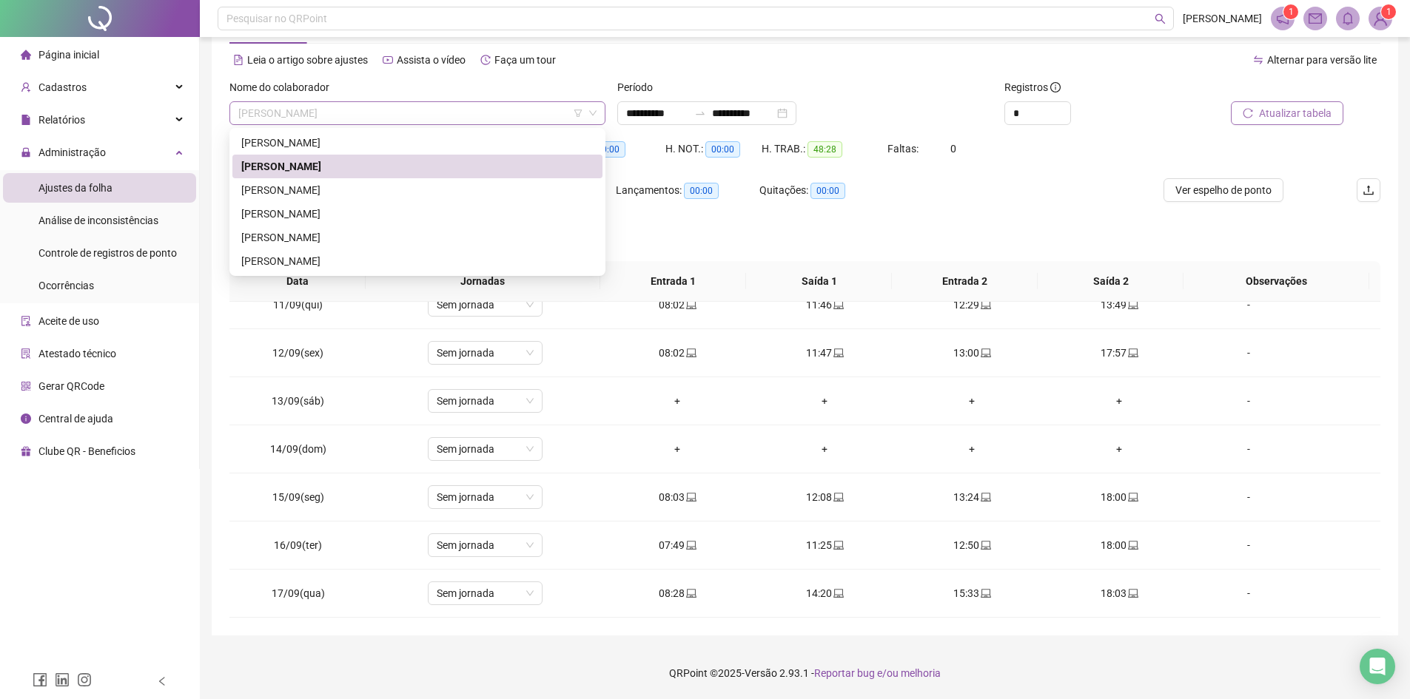
click at [431, 105] on span "[PERSON_NAME]" at bounding box center [417, 113] width 358 height 22
click at [352, 187] on div "[PERSON_NAME]" at bounding box center [417, 190] width 352 height 16
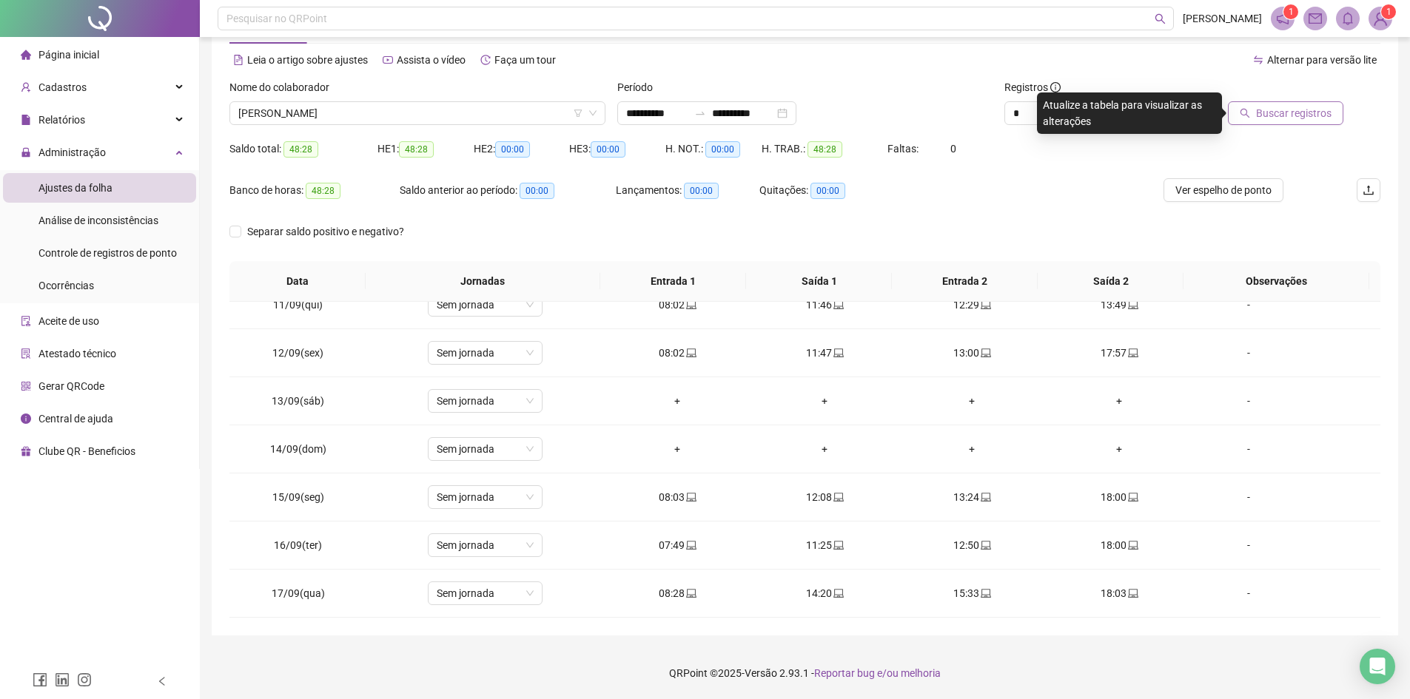
click at [1286, 114] on span "Buscar registros" at bounding box center [1293, 113] width 75 height 16
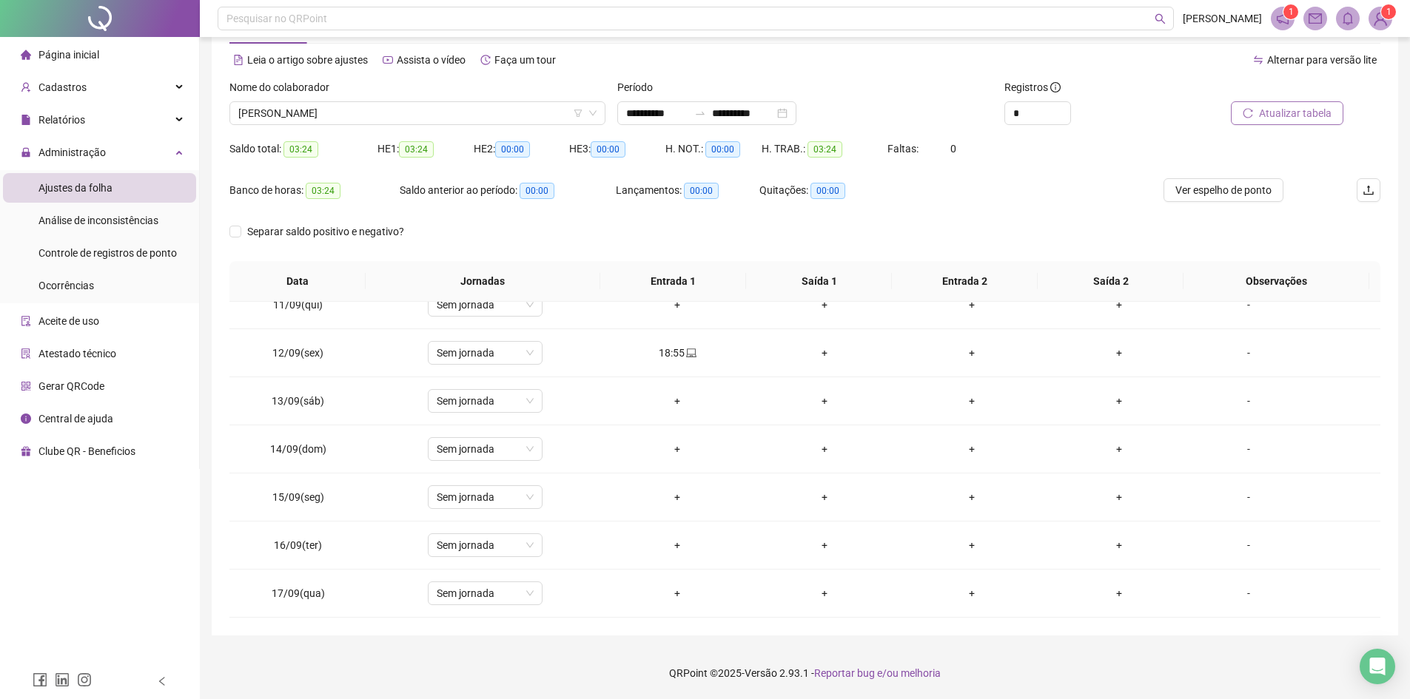
scroll to position [0, 0]
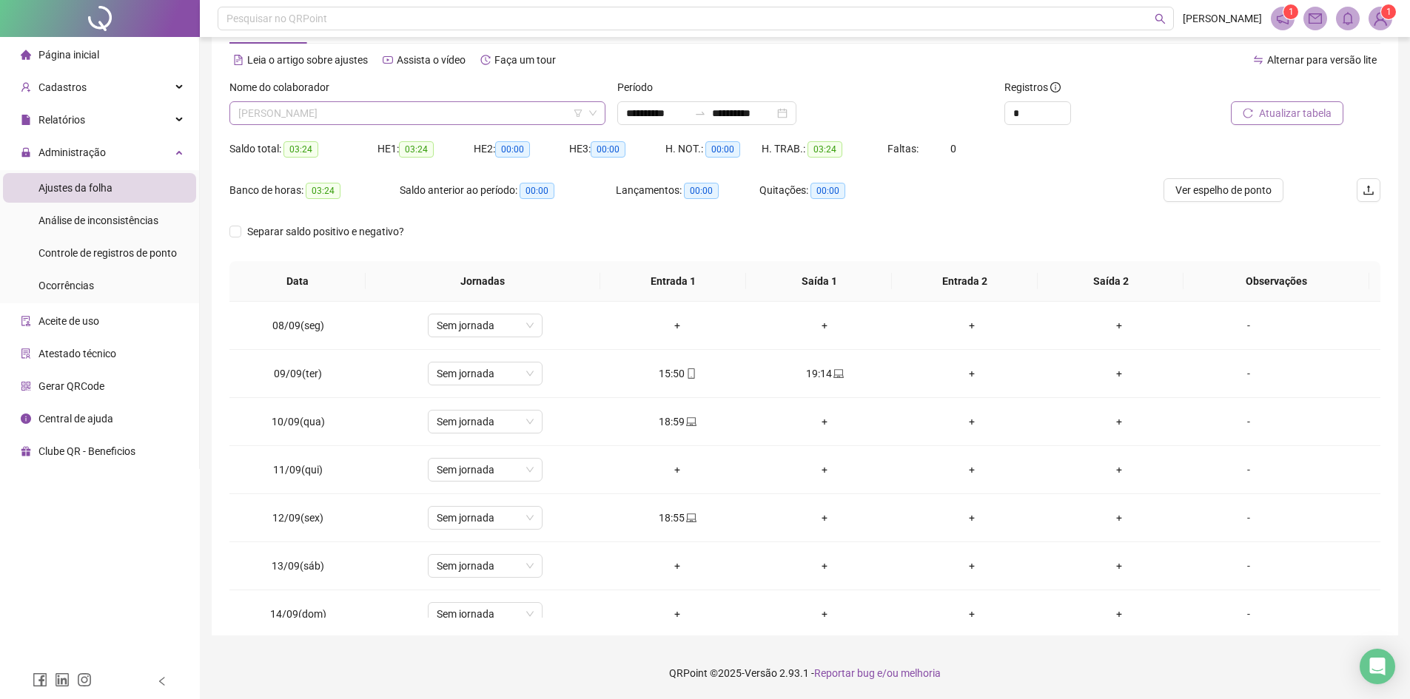
click at [411, 113] on span "[PERSON_NAME]" at bounding box center [417, 113] width 358 height 22
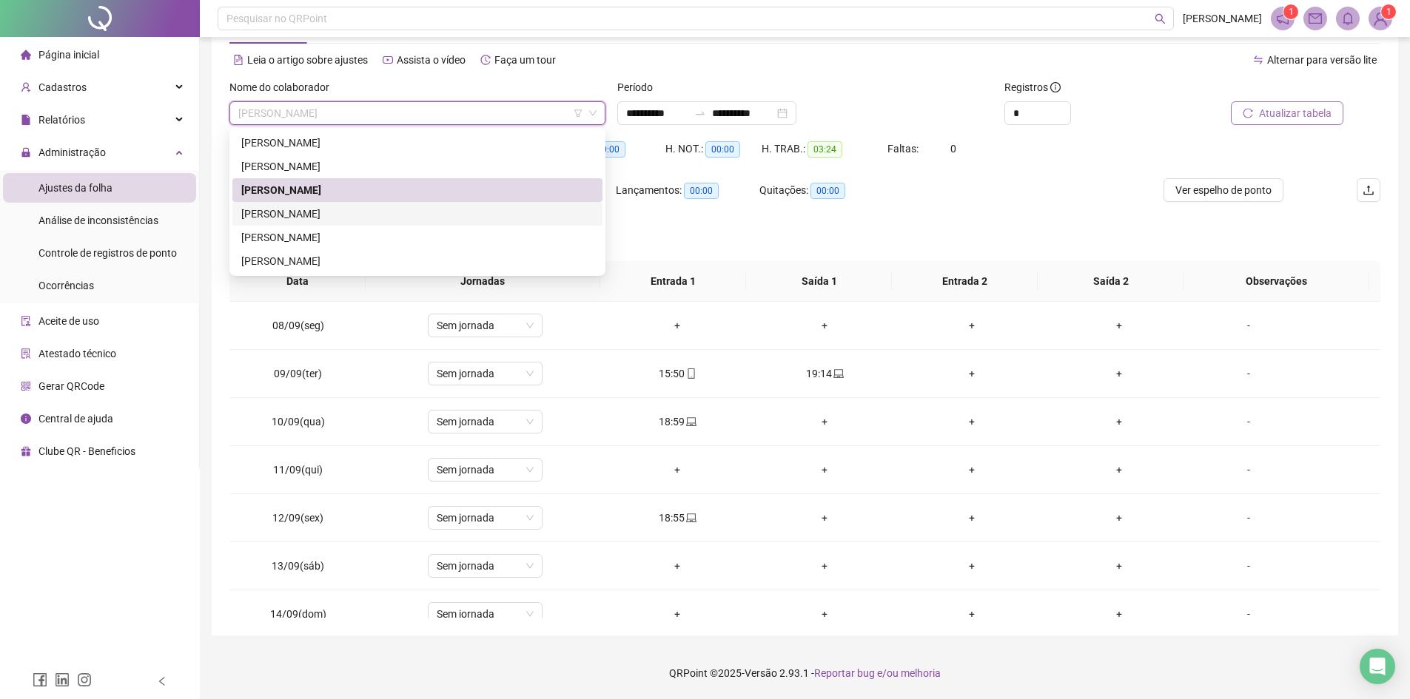
click at [377, 212] on div "[PERSON_NAME]" at bounding box center [417, 214] width 352 height 16
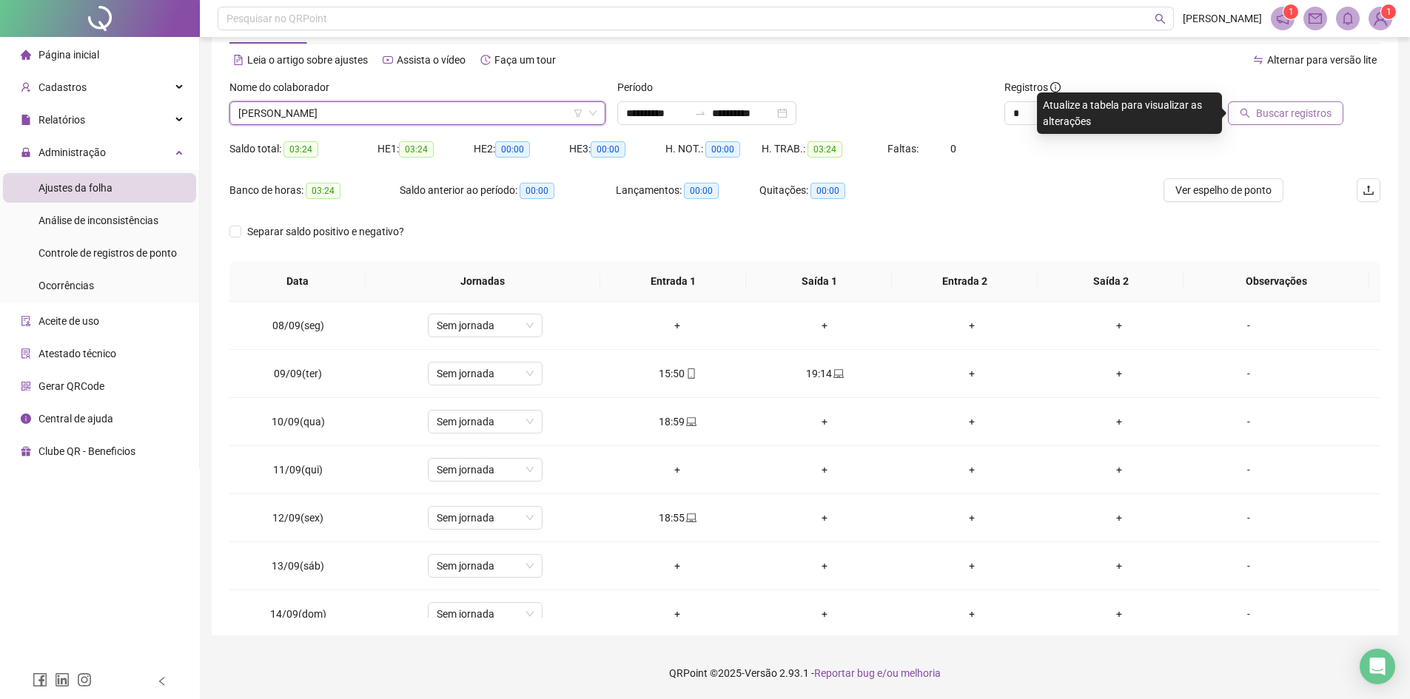
click at [1260, 114] on span "Buscar registros" at bounding box center [1293, 113] width 75 height 16
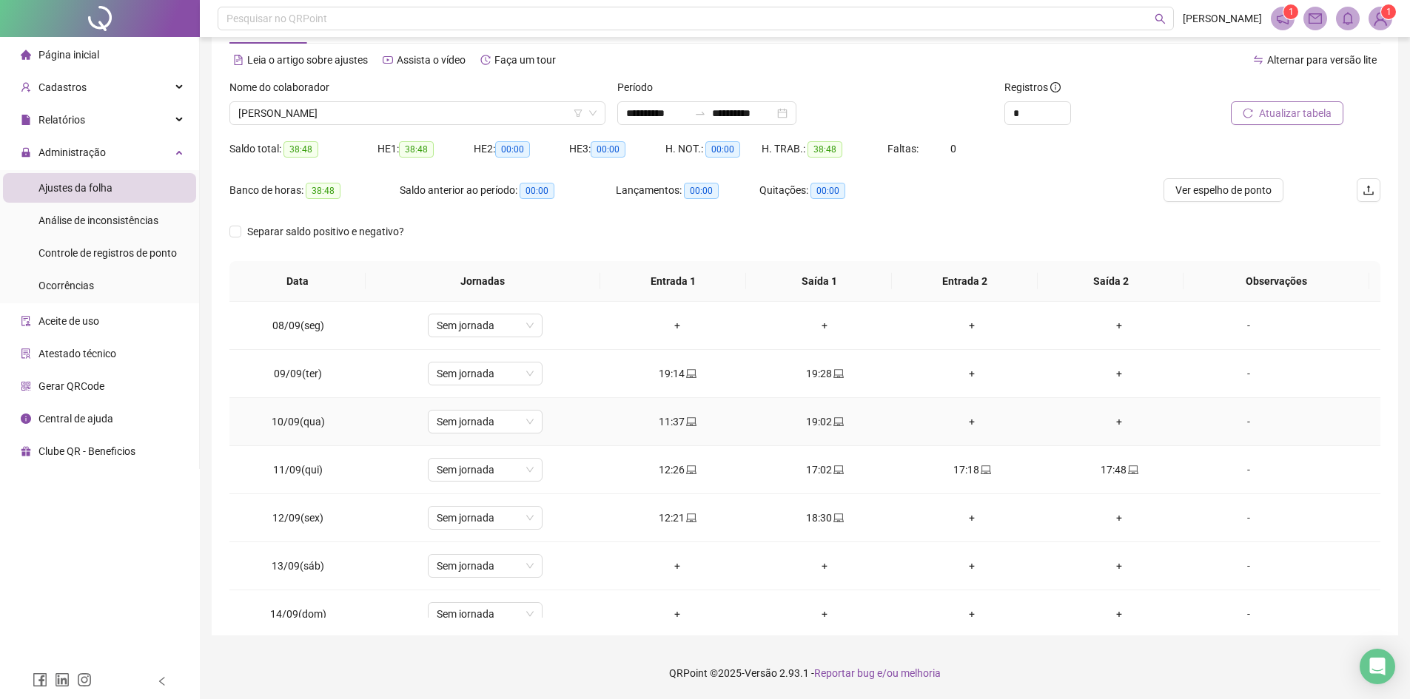
scroll to position [165, 0]
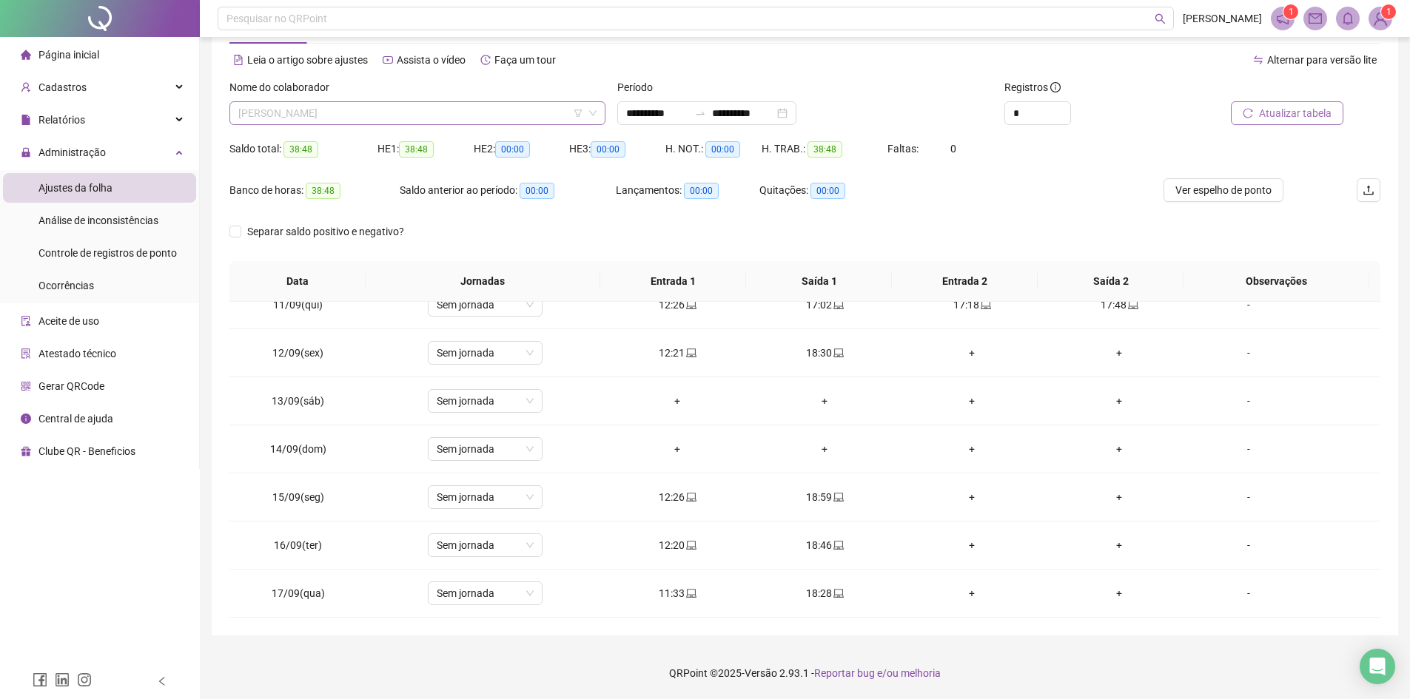
click at [338, 111] on span "[PERSON_NAME]" at bounding box center [417, 113] width 358 height 22
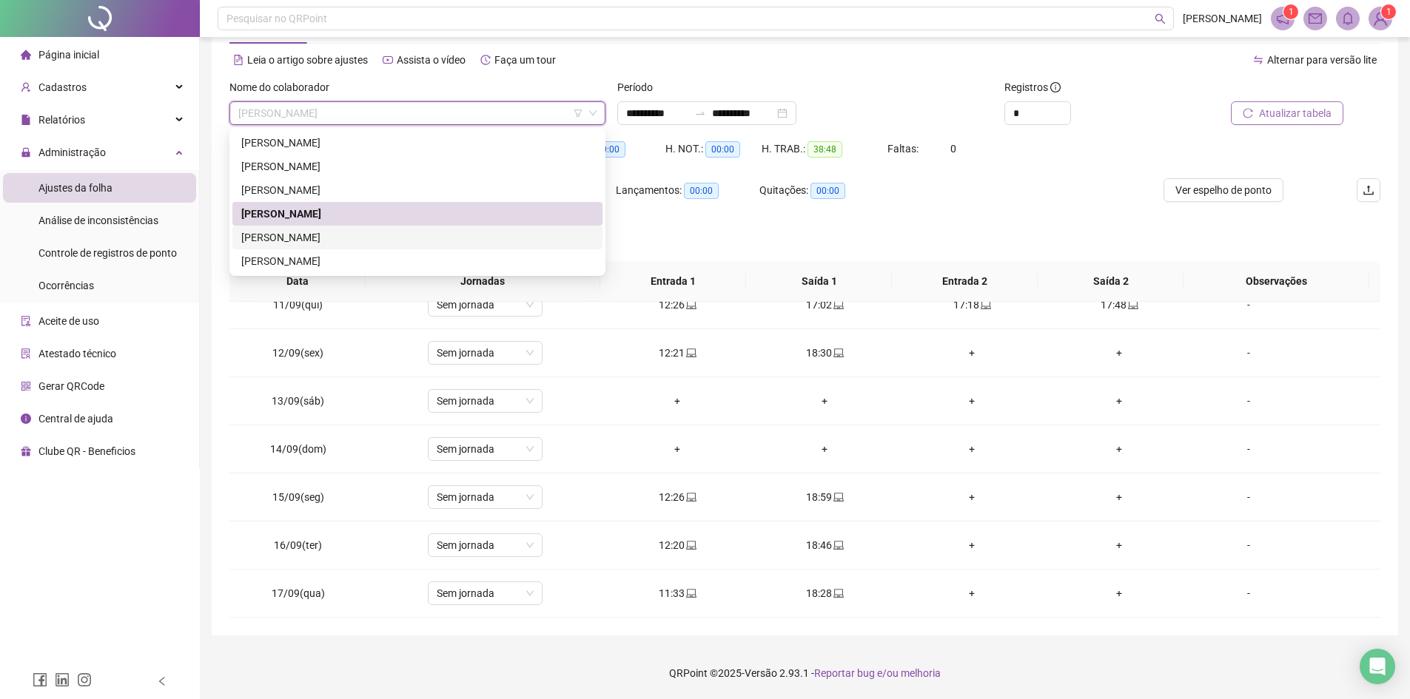
click at [340, 237] on div "[PERSON_NAME]" at bounding box center [417, 237] width 352 height 16
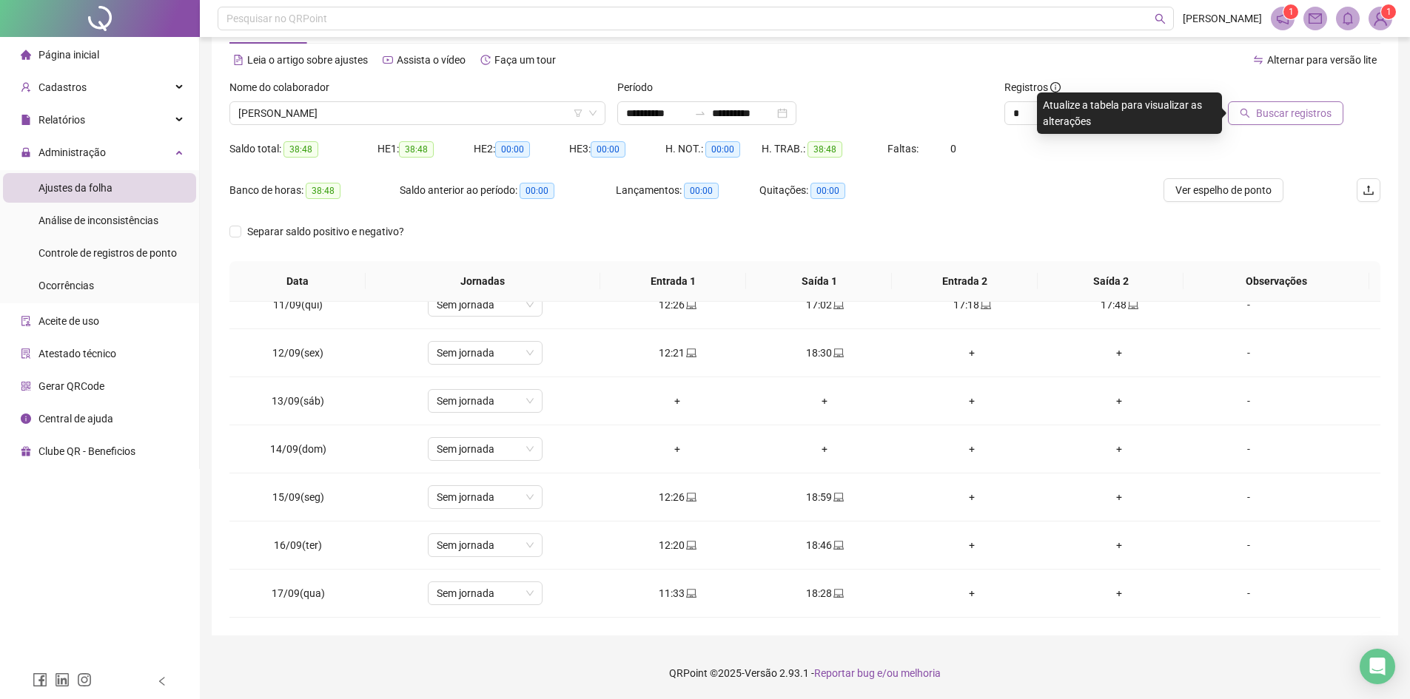
click at [1263, 110] on span "Buscar registros" at bounding box center [1293, 113] width 75 height 16
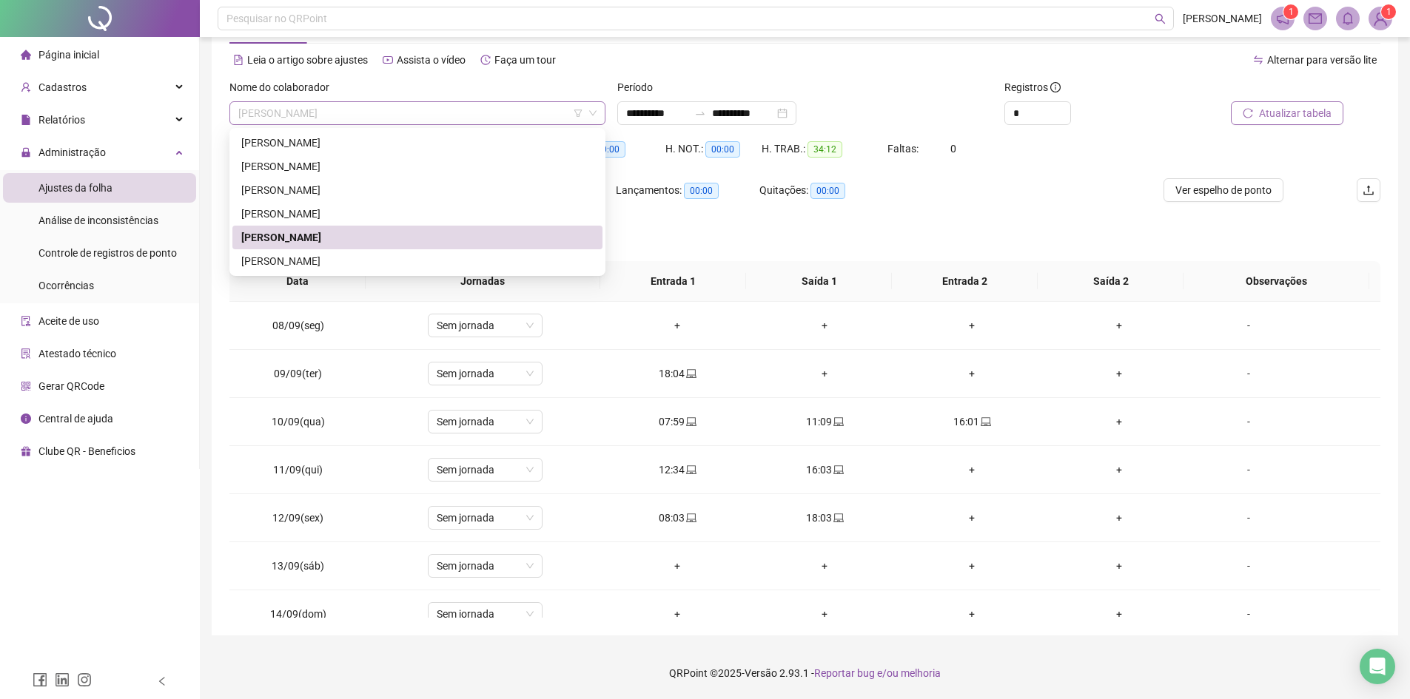
click at [407, 105] on span "[PERSON_NAME]" at bounding box center [417, 113] width 358 height 22
click at [379, 261] on div "[PERSON_NAME]" at bounding box center [417, 261] width 352 height 16
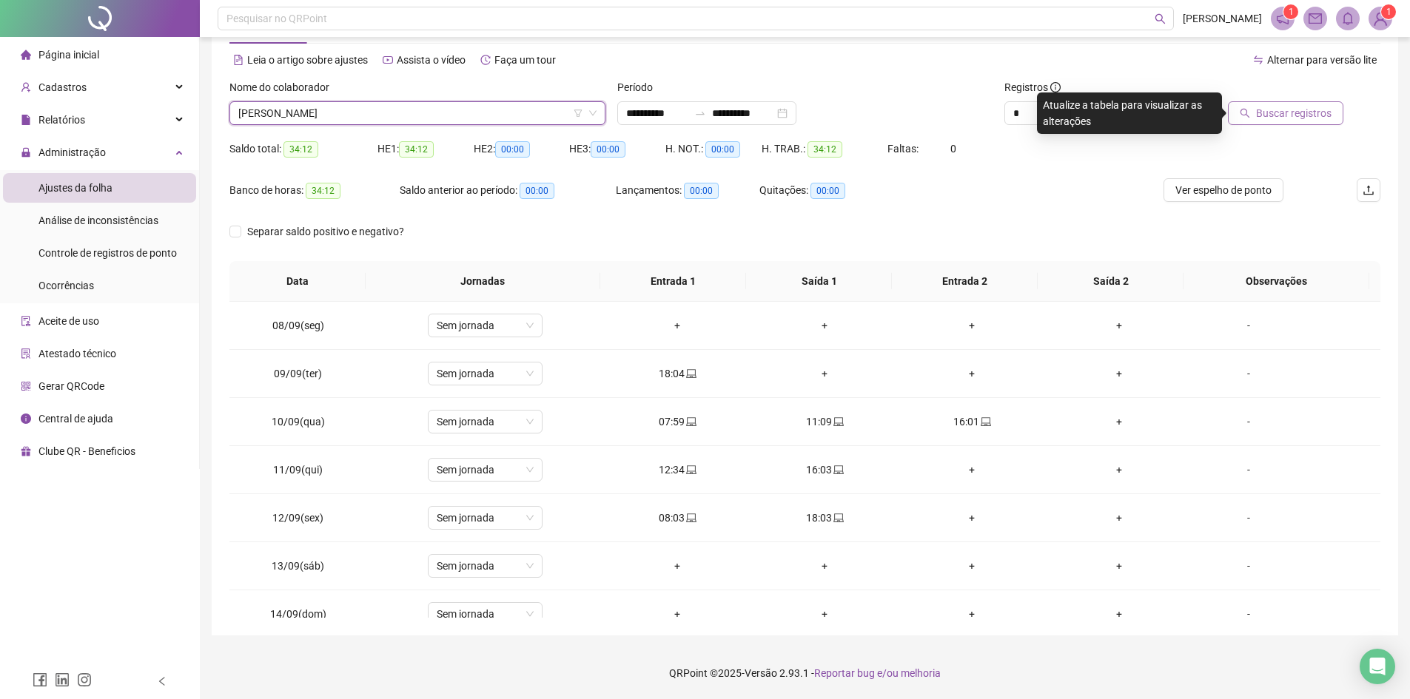
click at [1317, 120] on span "Buscar registros" at bounding box center [1293, 113] width 75 height 16
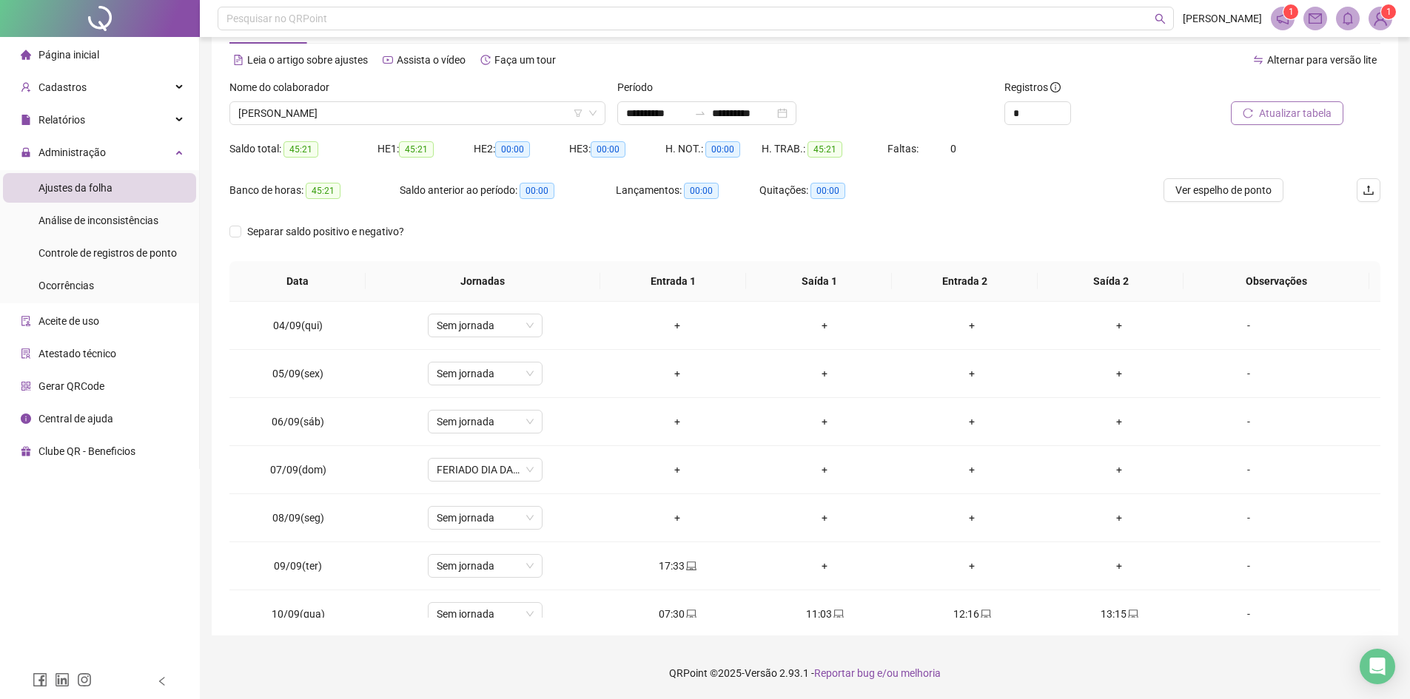
click at [510, 98] on div "Nome do colaborador" at bounding box center [417, 90] width 376 height 22
click at [505, 107] on span "[PERSON_NAME]" at bounding box center [417, 113] width 358 height 22
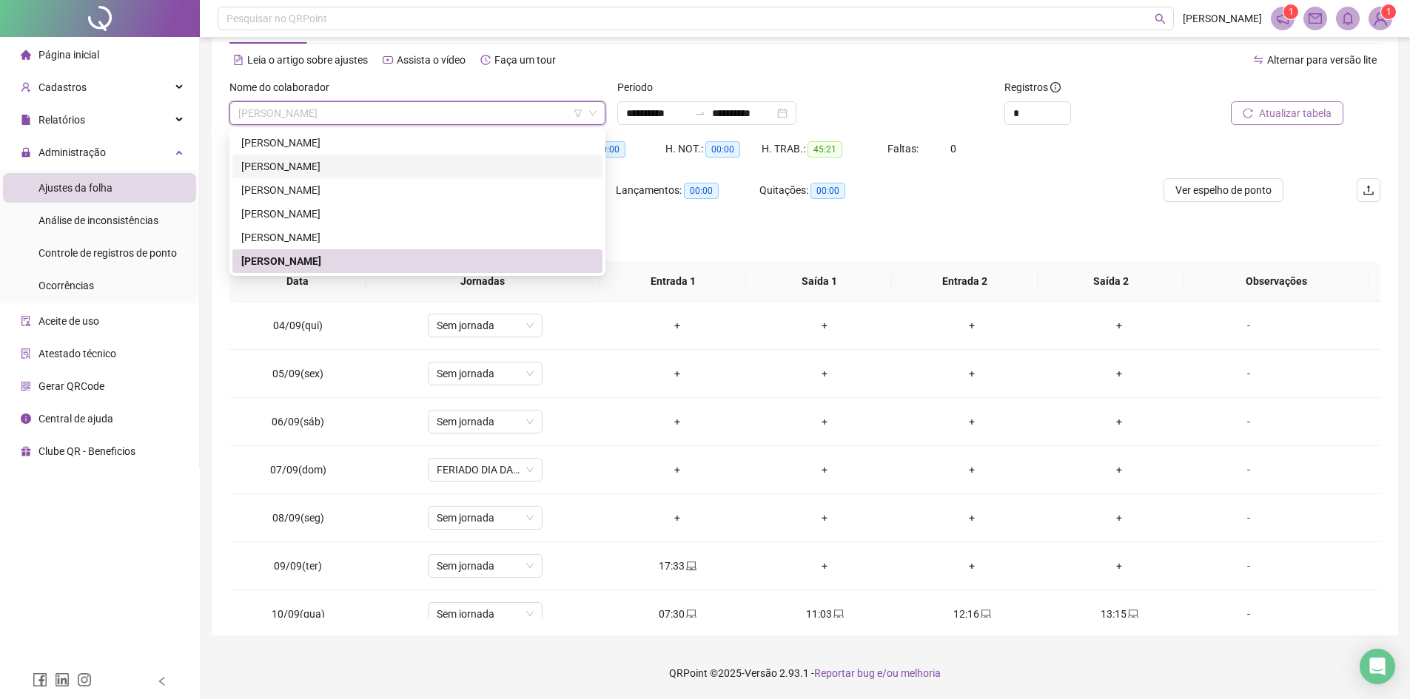
click at [429, 171] on div "[PERSON_NAME]" at bounding box center [417, 166] width 352 height 16
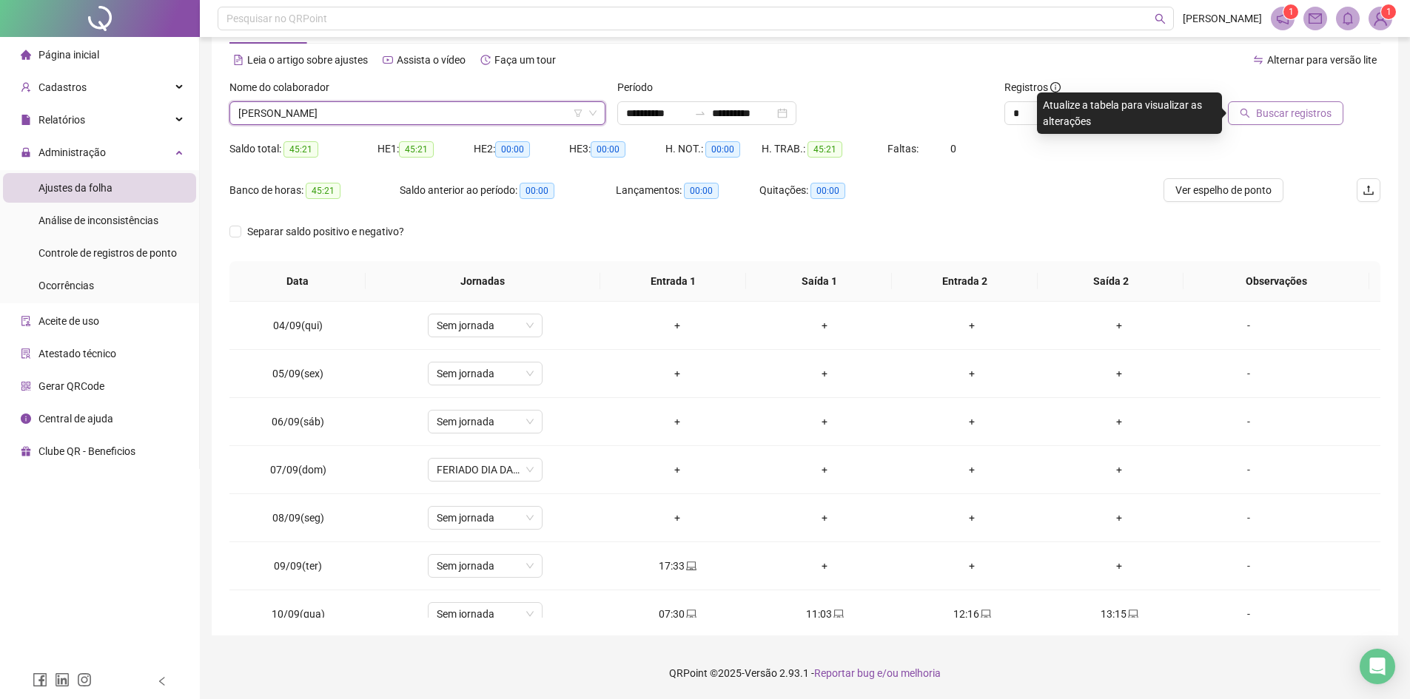
click at [1282, 114] on span "Buscar registros" at bounding box center [1293, 113] width 75 height 16
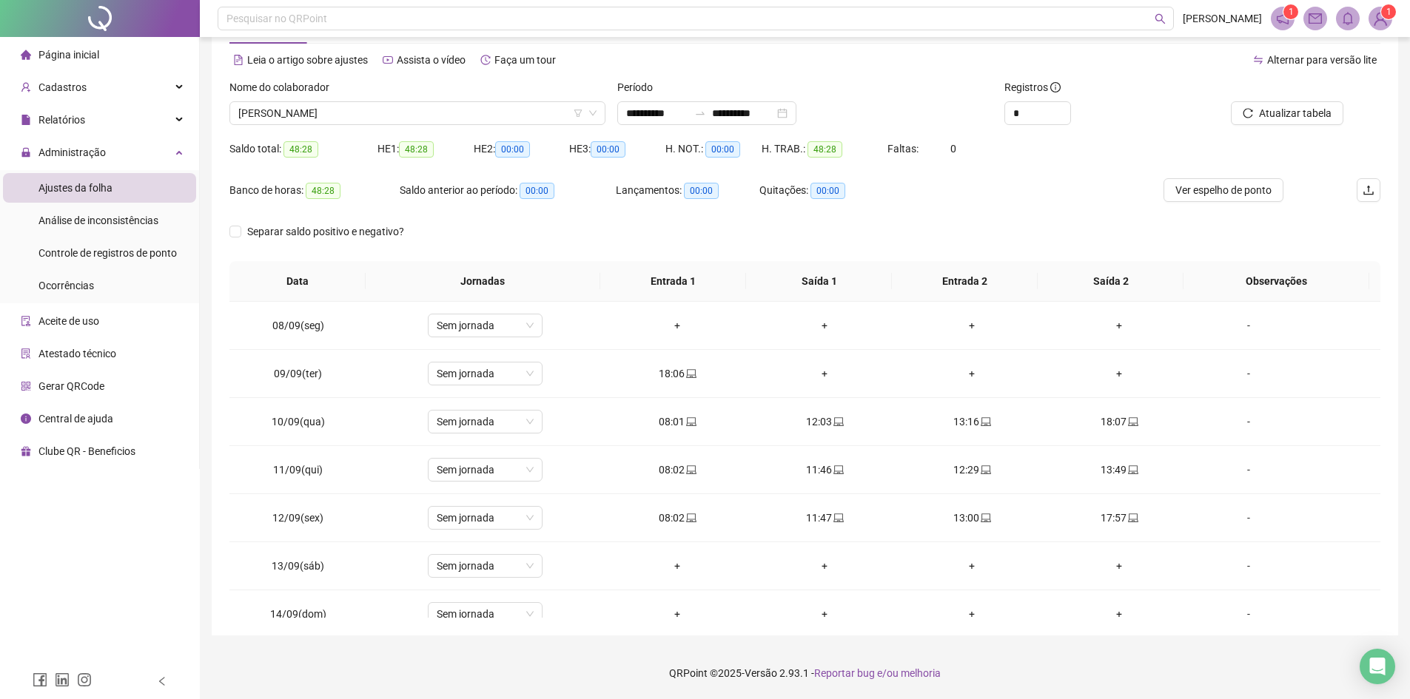
click at [1115, 217] on div "Banco de horas: 48:28 Saldo anterior ao período: 00:00 Lançamentos: 00:00 Quita…" at bounding box center [804, 198] width 1151 height 41
